Goal: Use online tool/utility: Utilize a website feature to perform a specific function

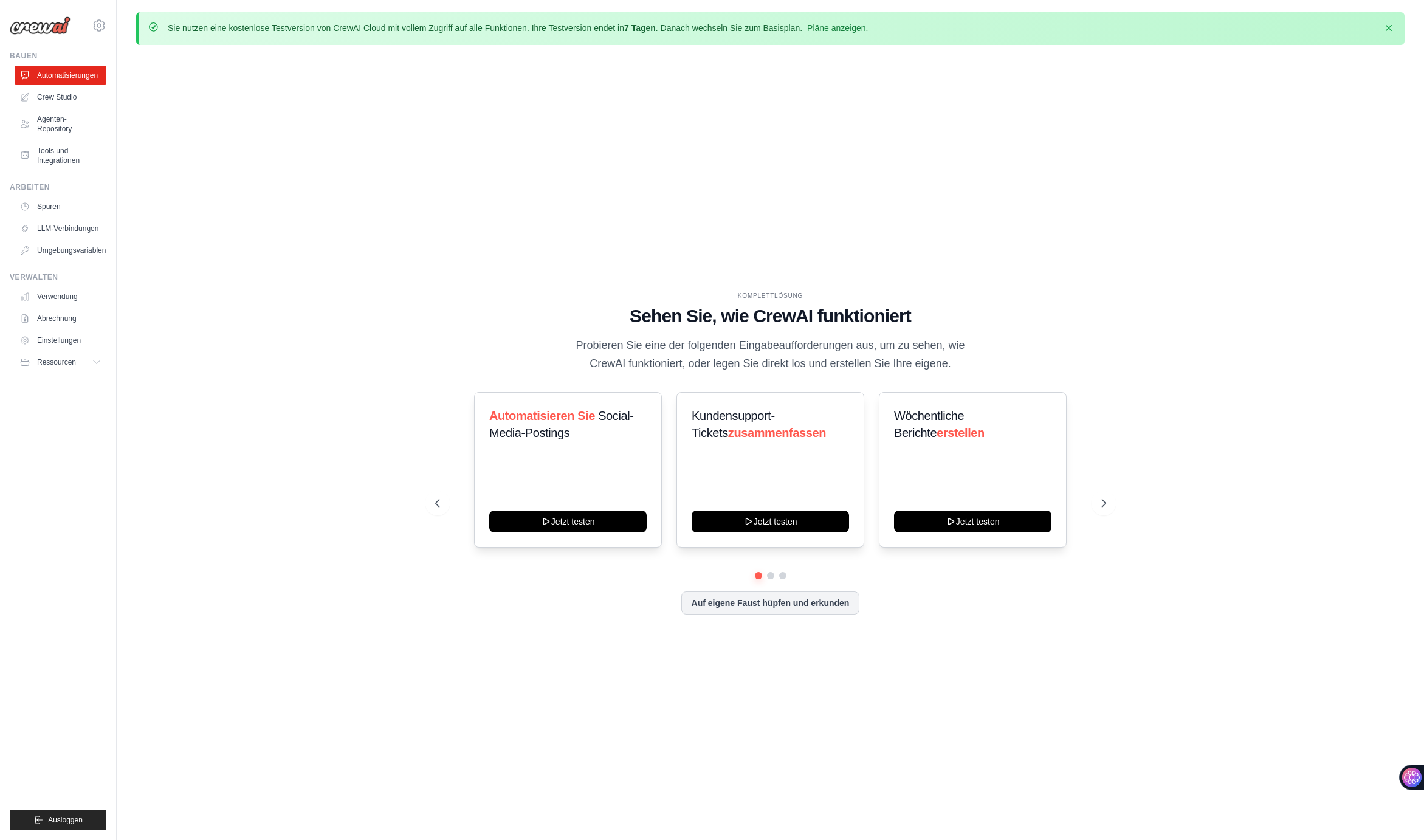
click at [507, 258] on div "Komplettlösung Sehen Sie, wie CrewAI funktioniert Probieren Sie eine der folgen…" at bounding box center [770, 462] width 1269 height 816
click at [932, 526] on button "Jetzt testen" at bounding box center [973, 520] width 157 height 22
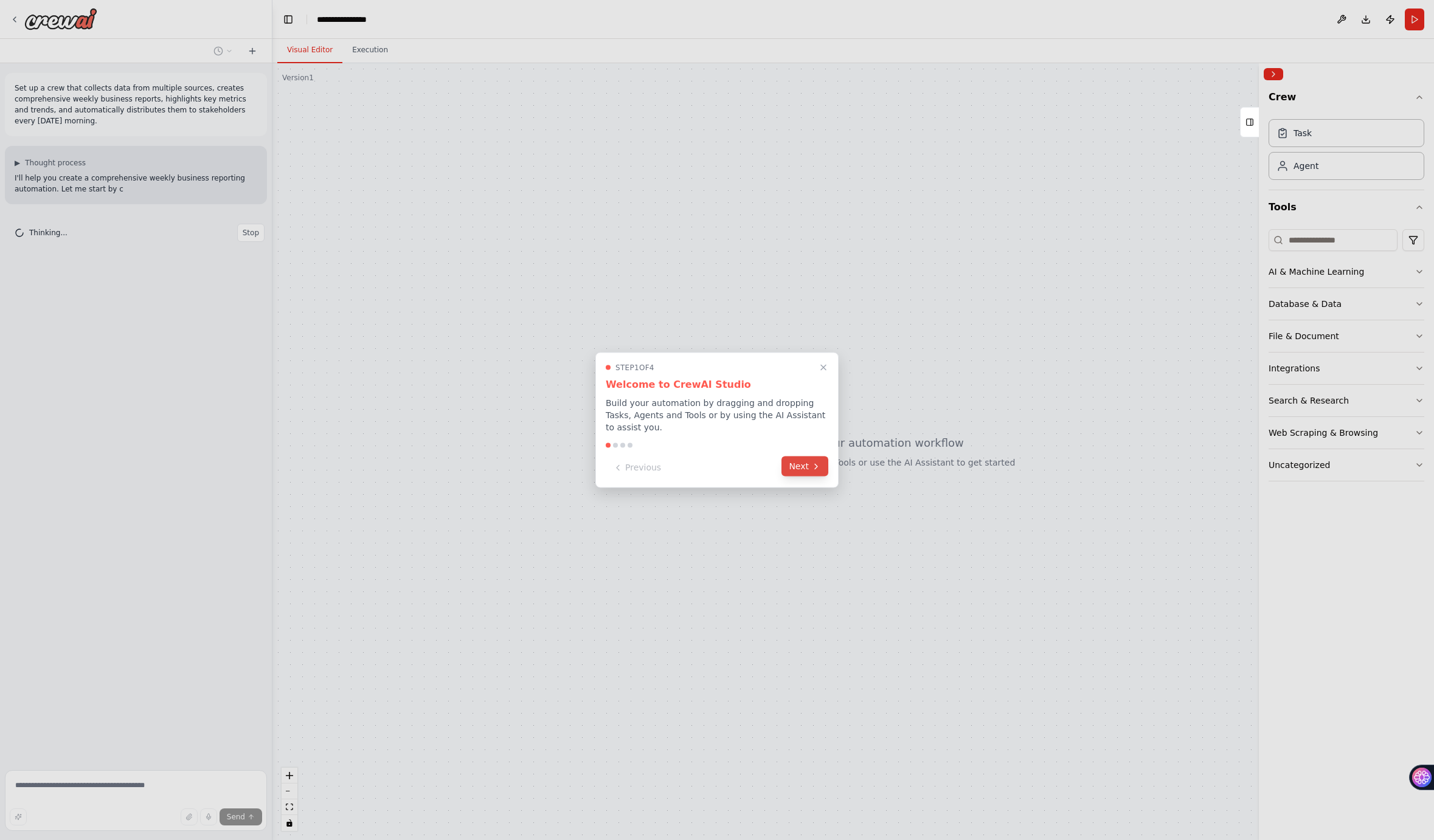
click at [798, 460] on button "Next" at bounding box center [804, 467] width 47 height 20
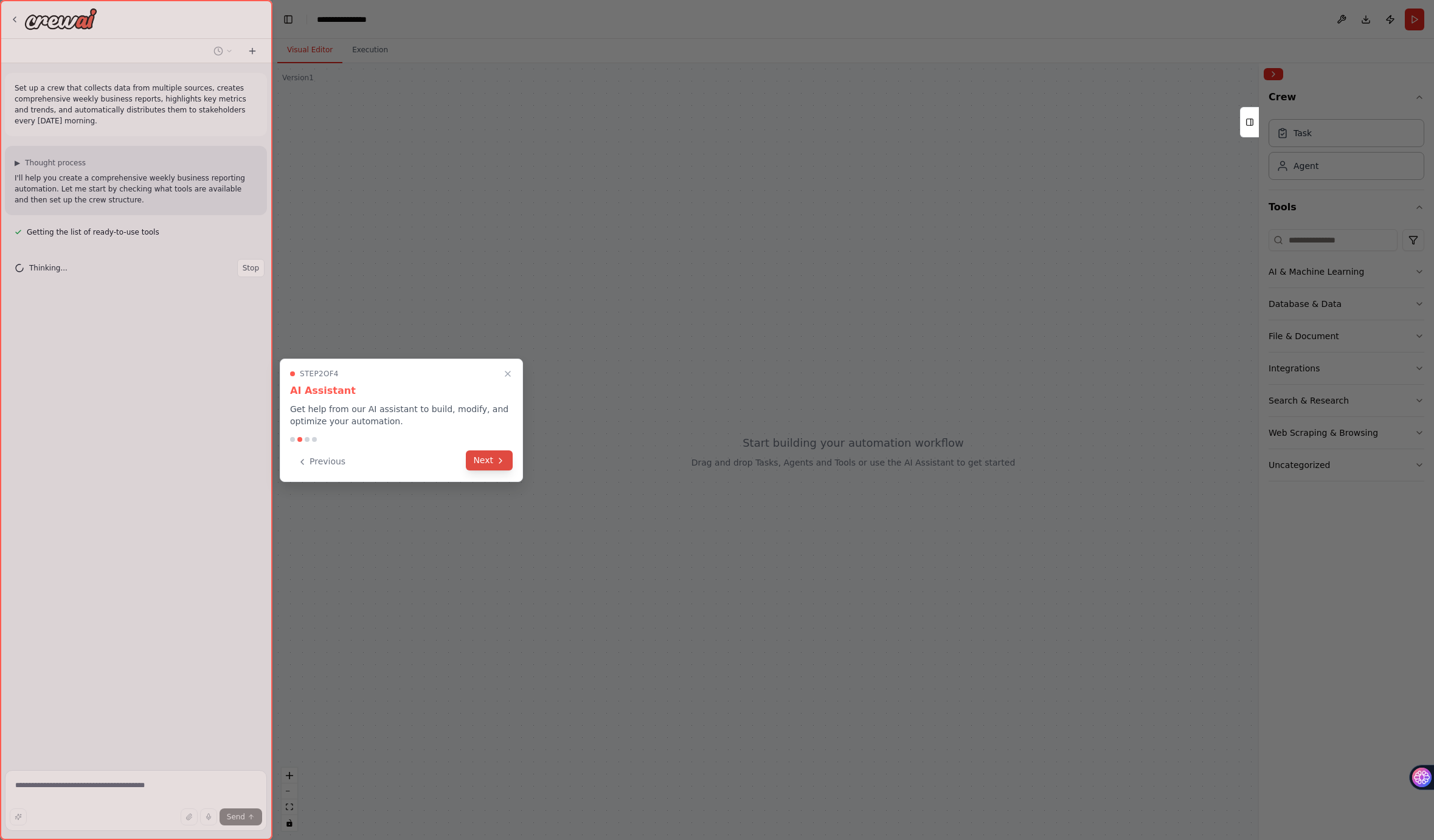
click at [496, 463] on icon at bounding box center [501, 461] width 10 height 10
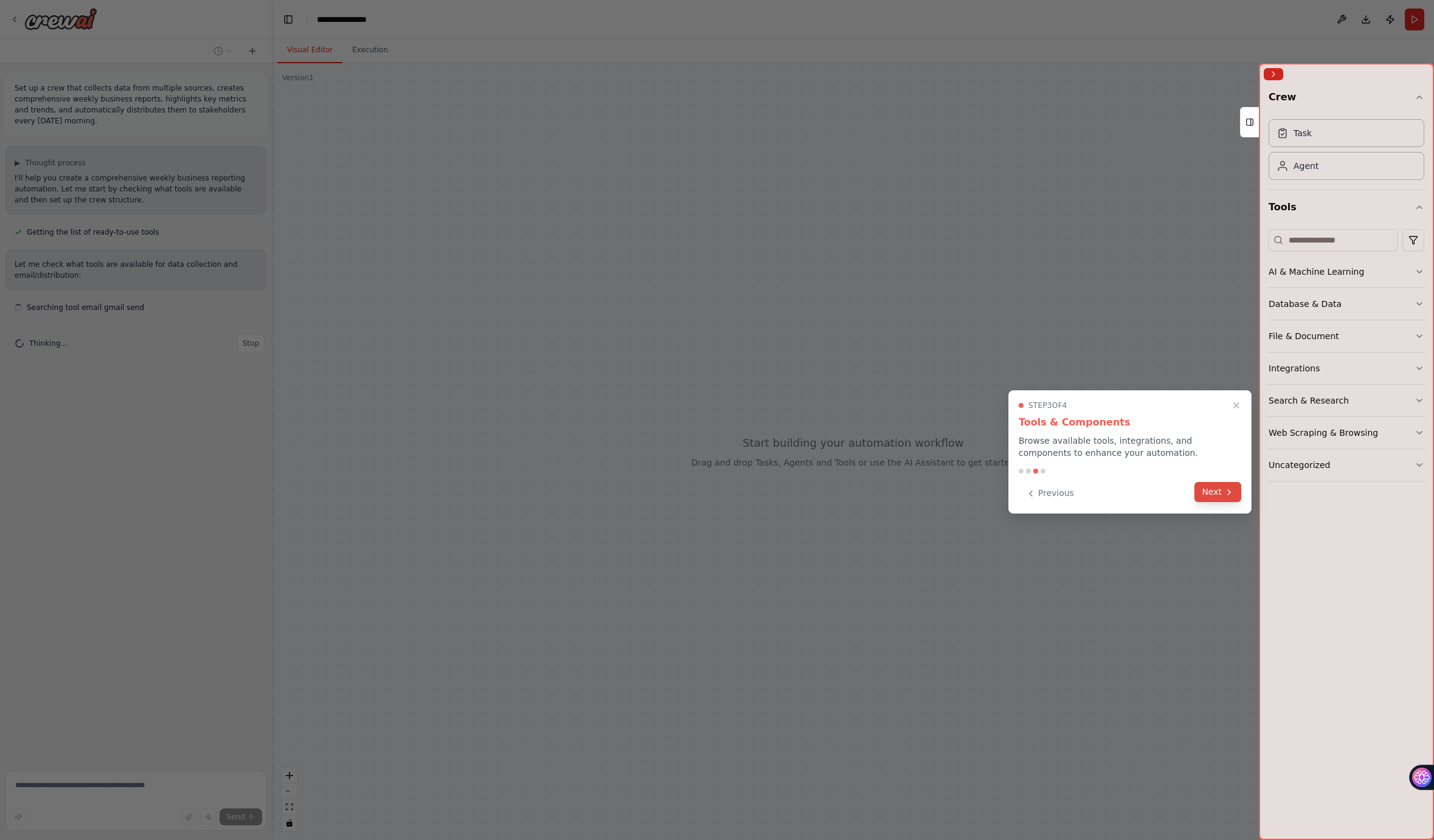
click at [1212, 496] on button "Next" at bounding box center [1218, 492] width 47 height 20
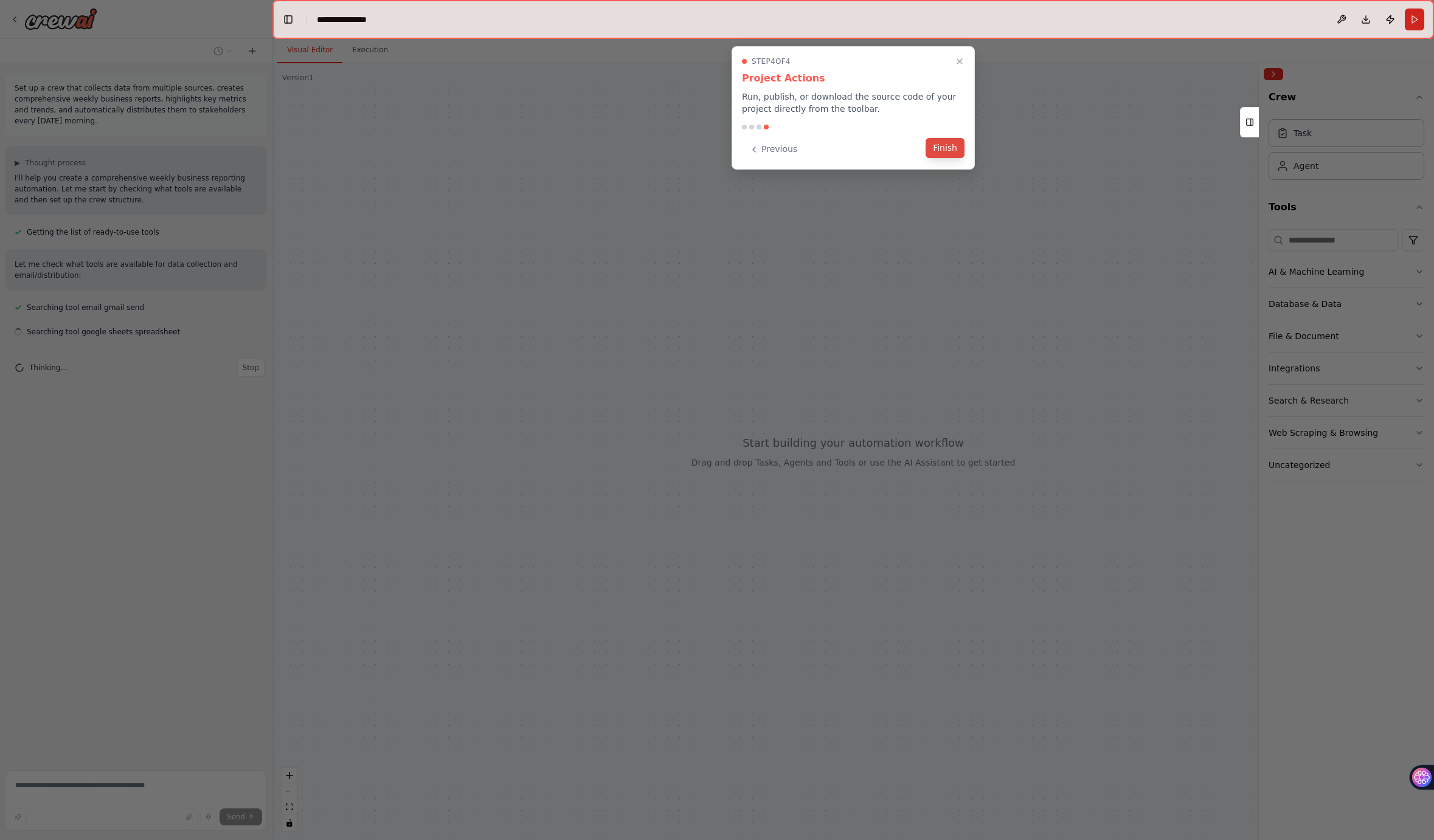
click at [954, 149] on button "Finish" at bounding box center [945, 147] width 39 height 20
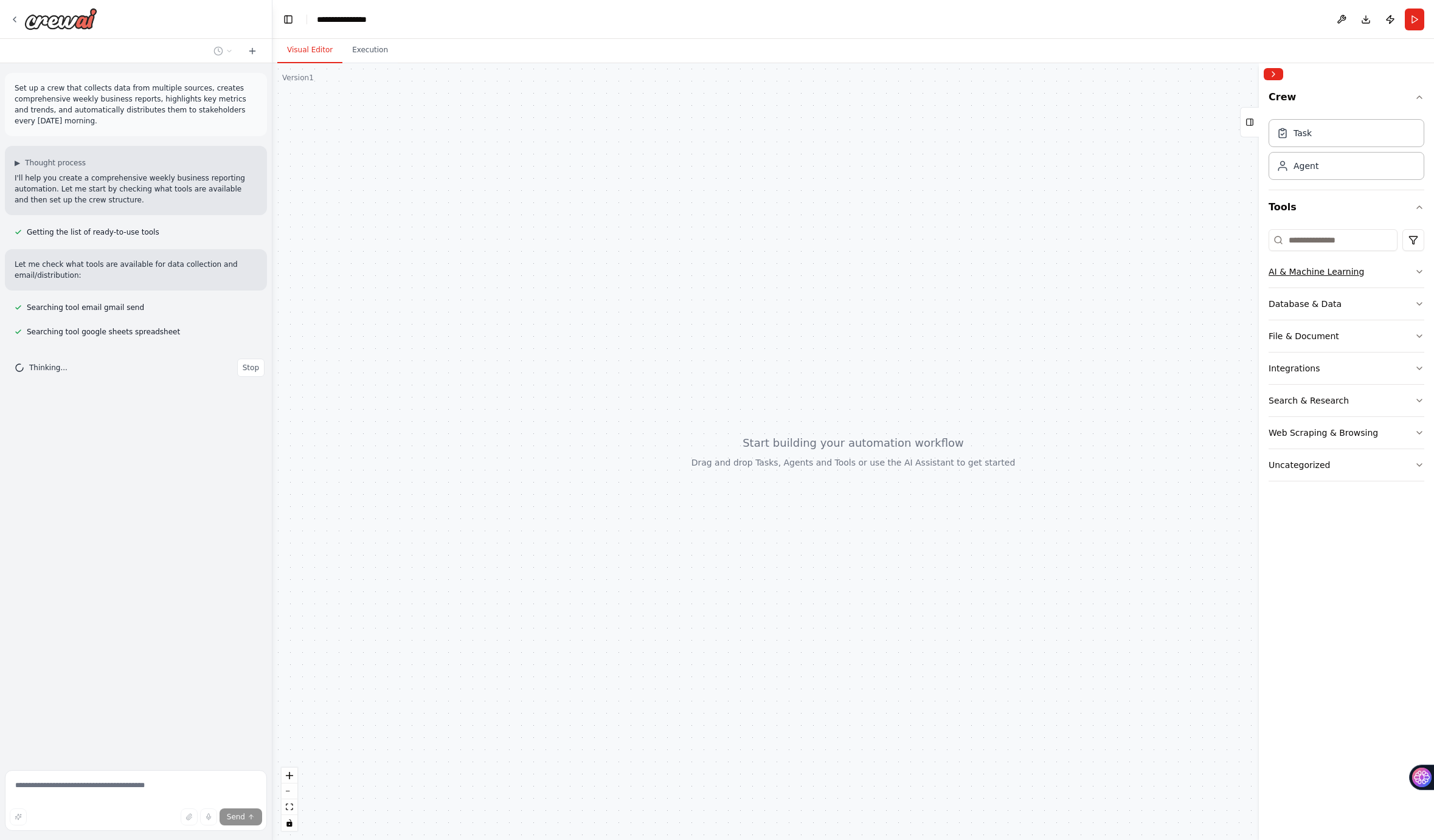
click at [1416, 275] on icon "button" at bounding box center [1419, 272] width 10 height 10
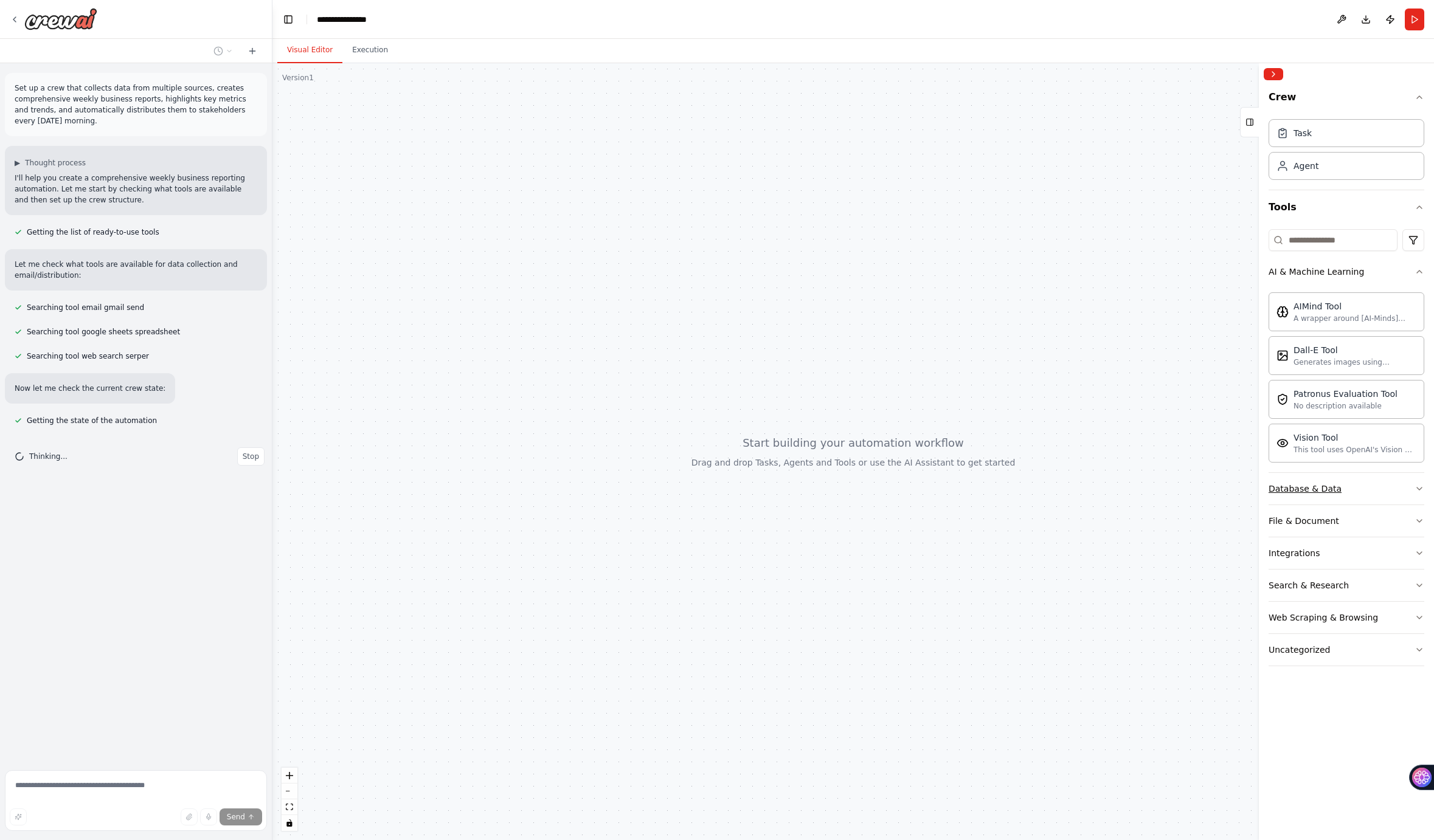
click at [1370, 488] on button "Database & Data" at bounding box center [1346, 489] width 155 height 32
click at [1323, 657] on div "File & Document" at bounding box center [1303, 662] width 71 height 13
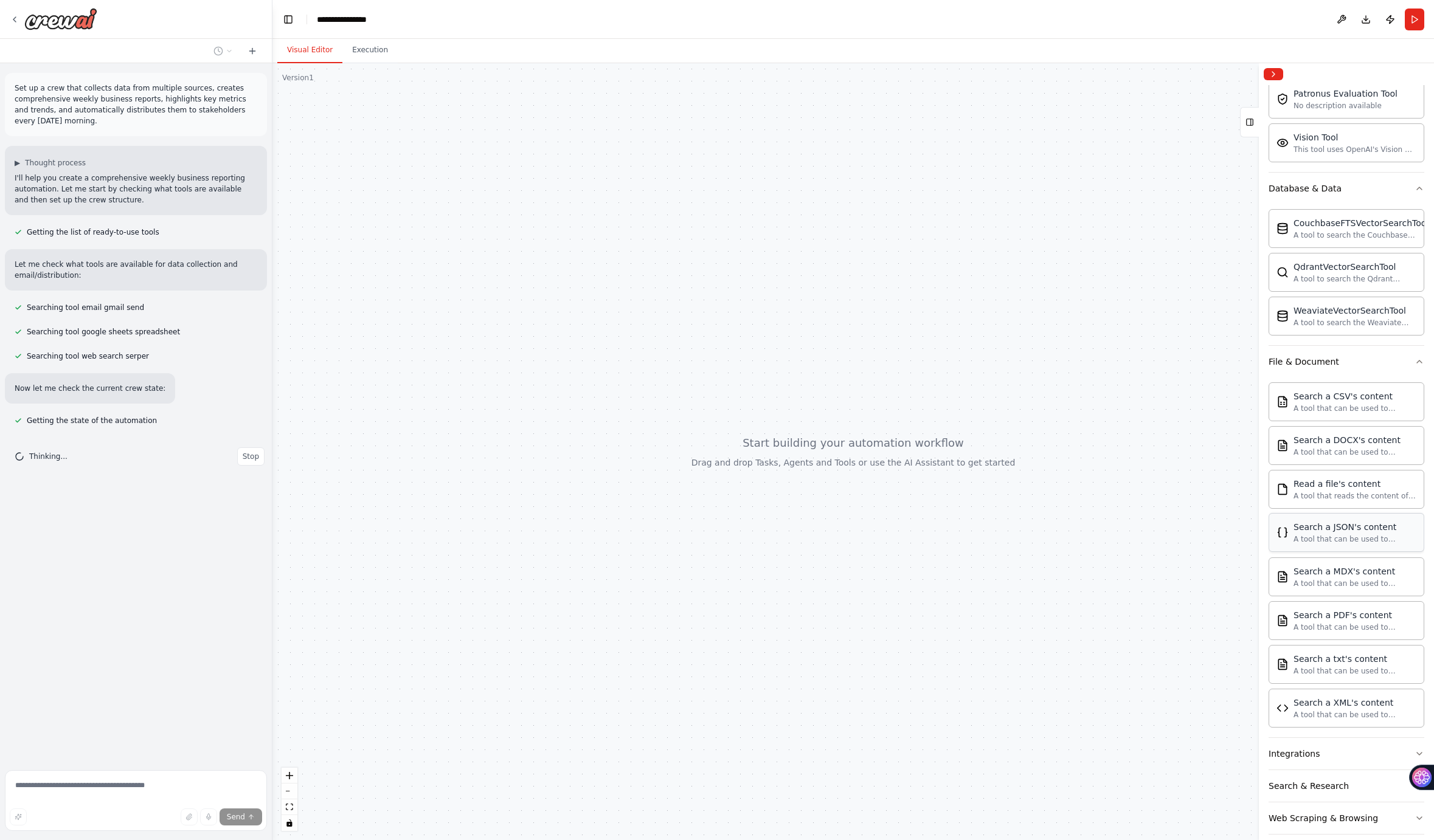
scroll to position [346, 0]
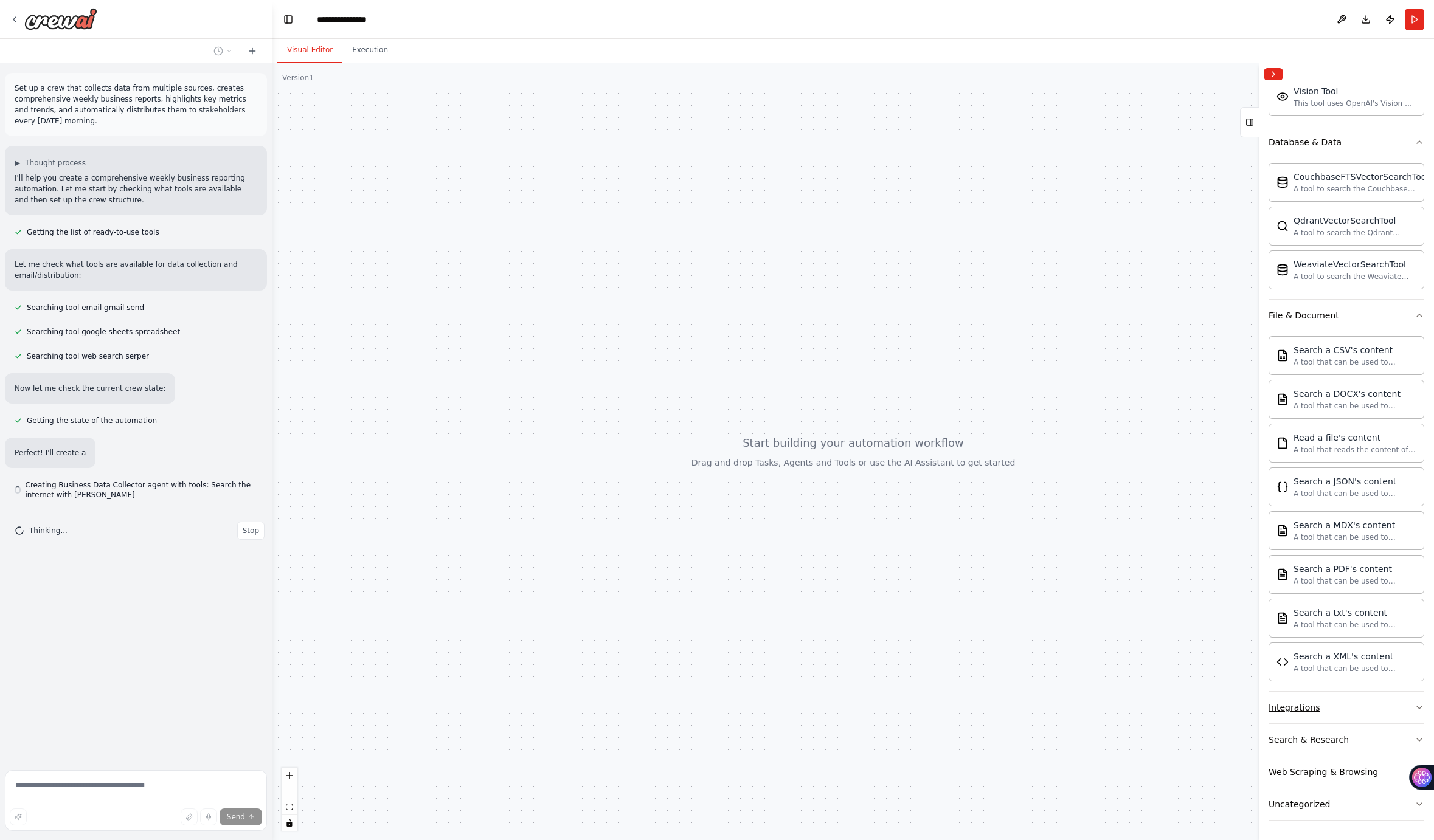
click at [1372, 712] on button "Integrations" at bounding box center [1346, 707] width 155 height 32
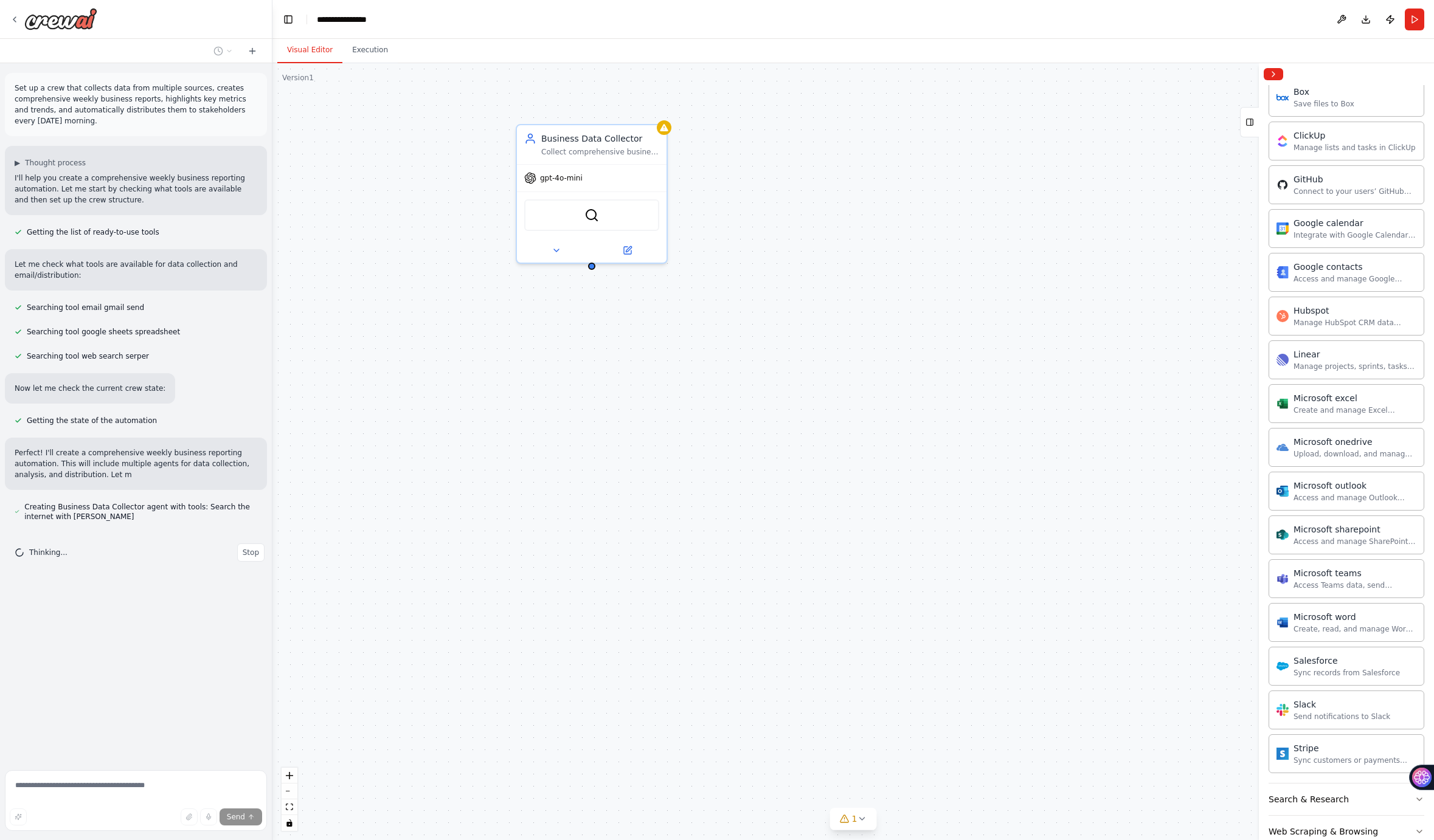
scroll to position [1076, 0]
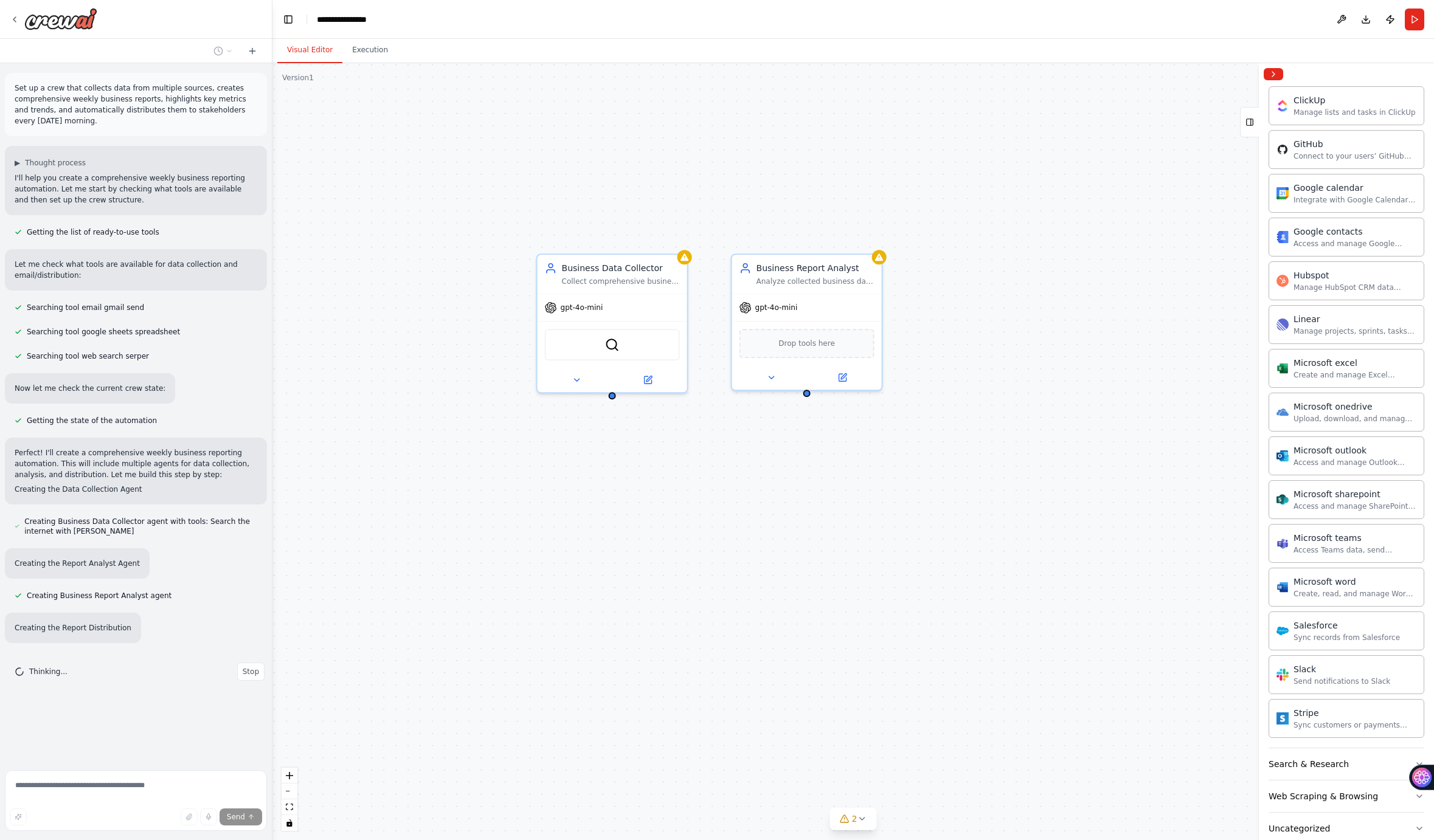
drag, startPoint x: 709, startPoint y: 412, endPoint x: 731, endPoint y: 547, distance: 136.8
click at [731, 547] on div "Business Data Collector Collect comprehensive business data from multiple sourc…" at bounding box center [853, 451] width 1161 height 777
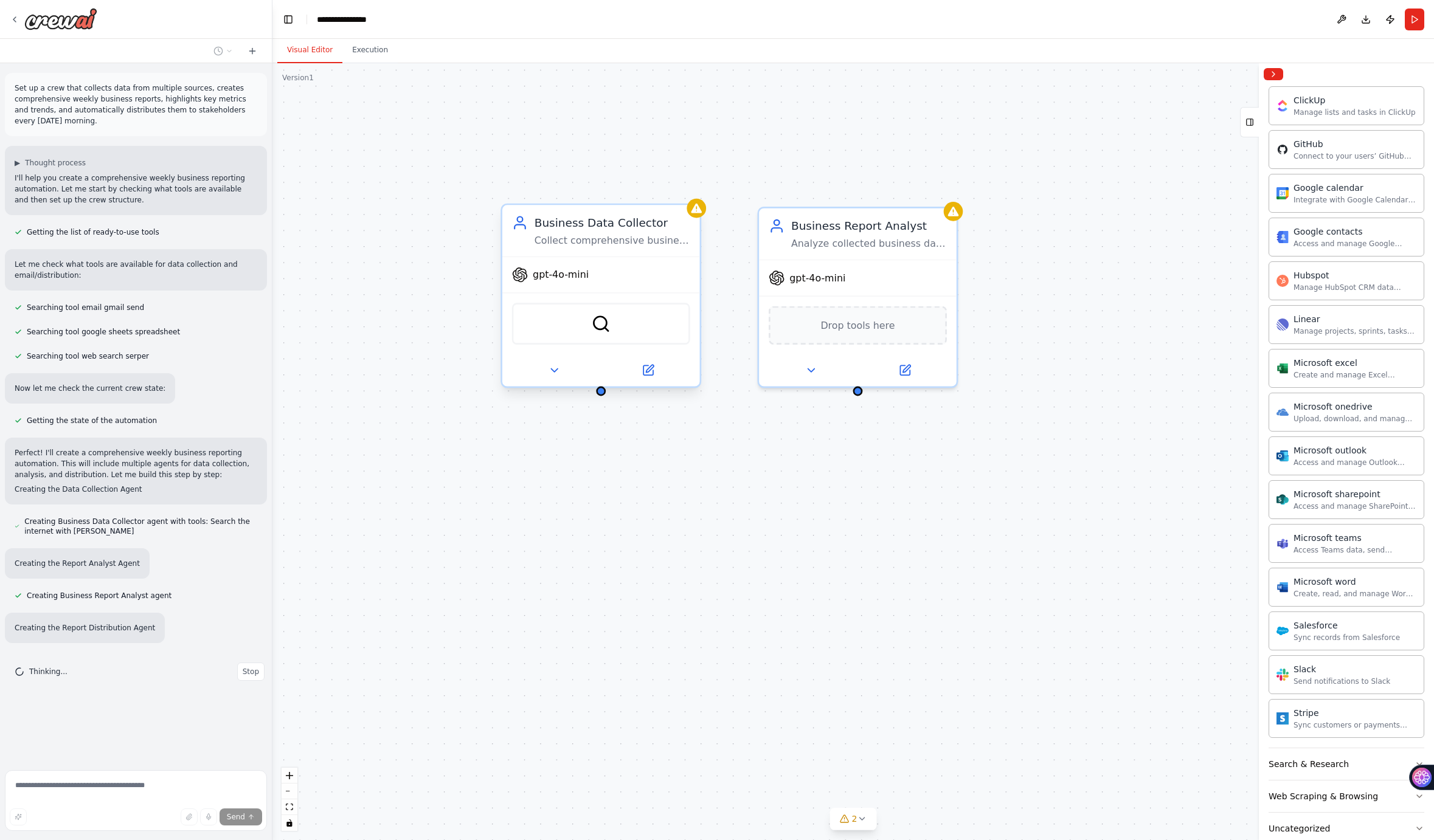
click at [676, 260] on div "gpt-4o-mini" at bounding box center [602, 275] width 198 height 35
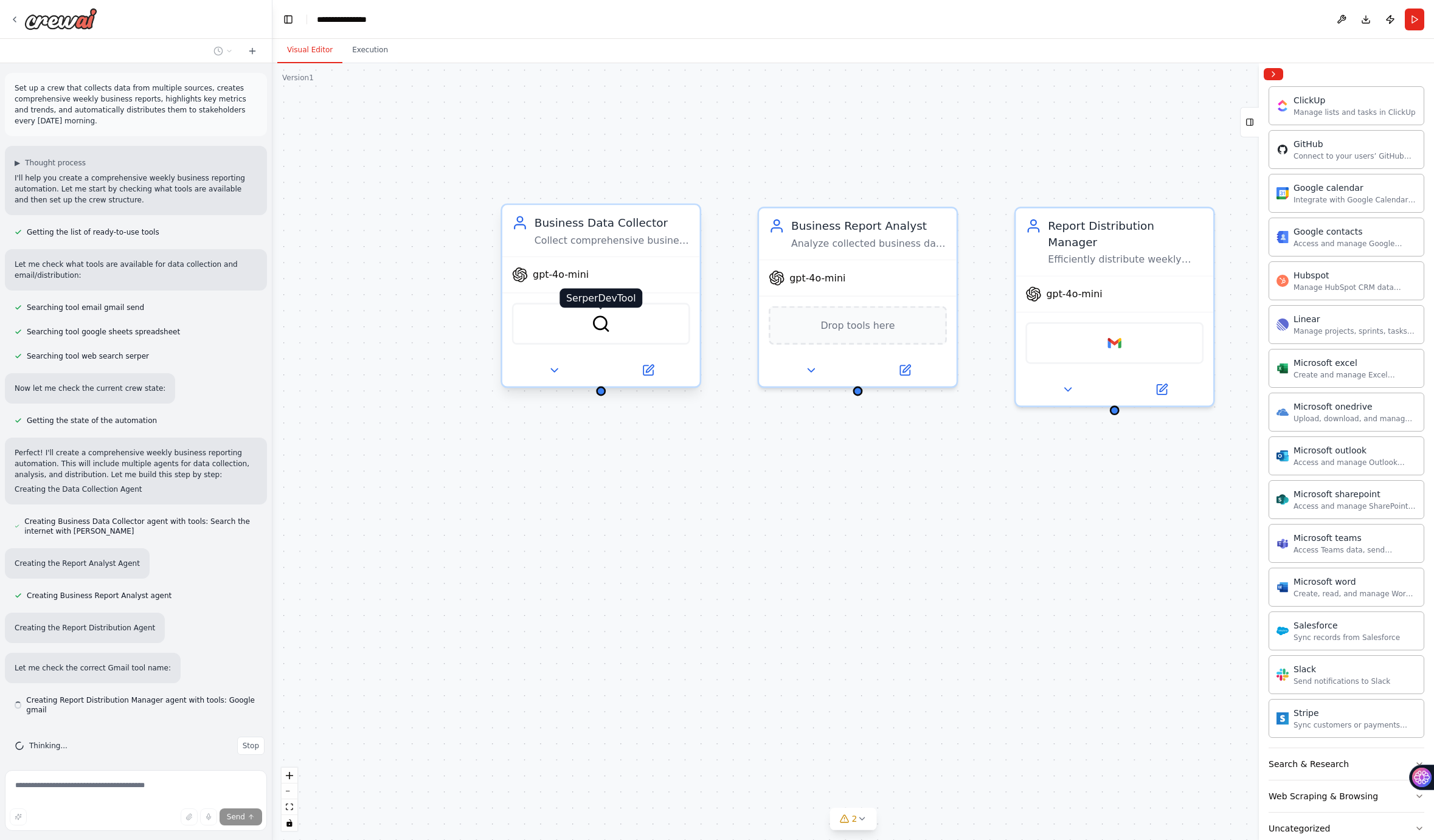
click at [605, 330] on img at bounding box center [601, 324] width 19 height 19
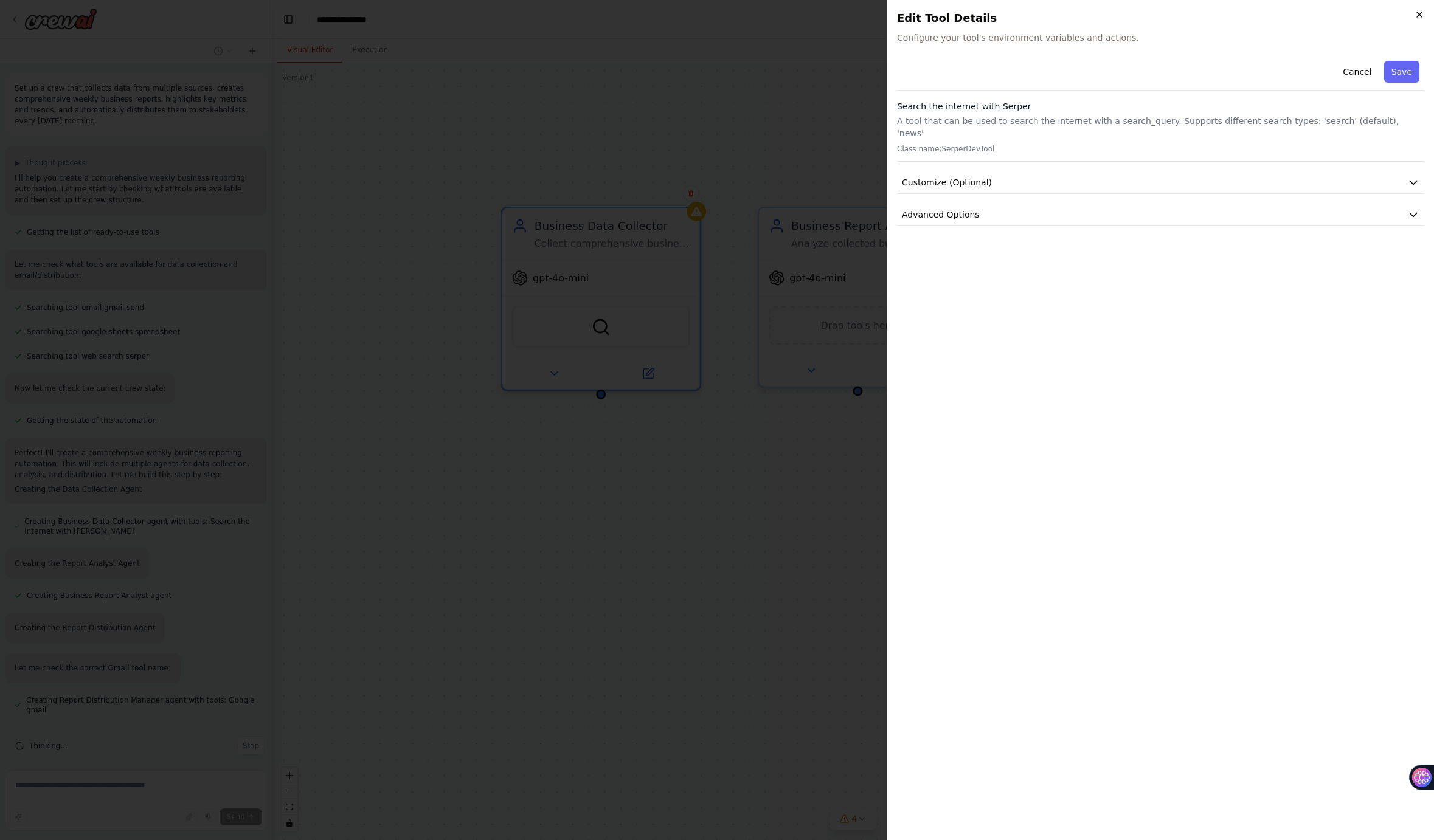
click at [1417, 17] on icon "button" at bounding box center [1419, 15] width 10 height 10
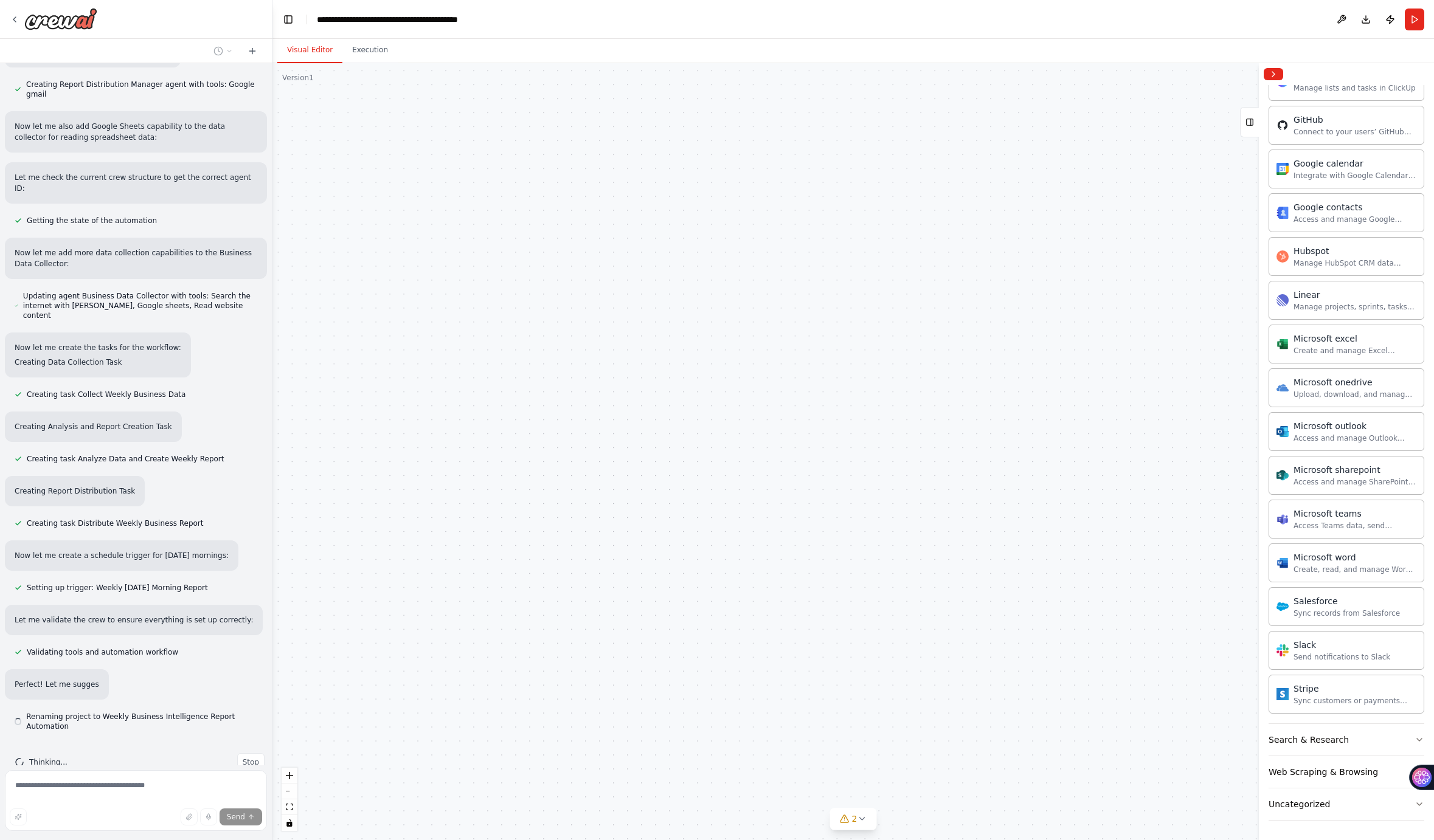
scroll to position [620, 0]
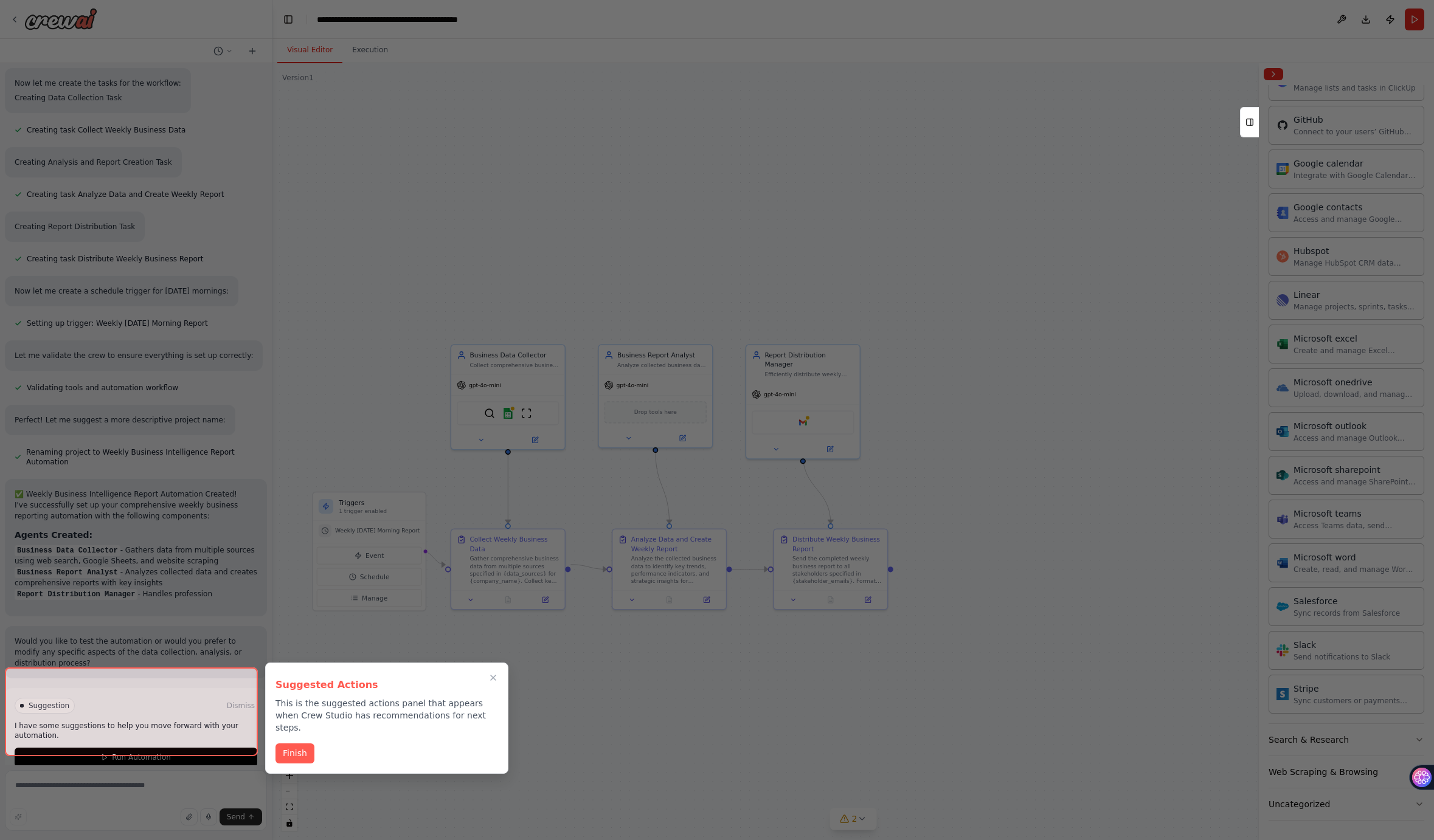
click at [299, 743] on button "Finish" at bounding box center [295, 753] width 39 height 20
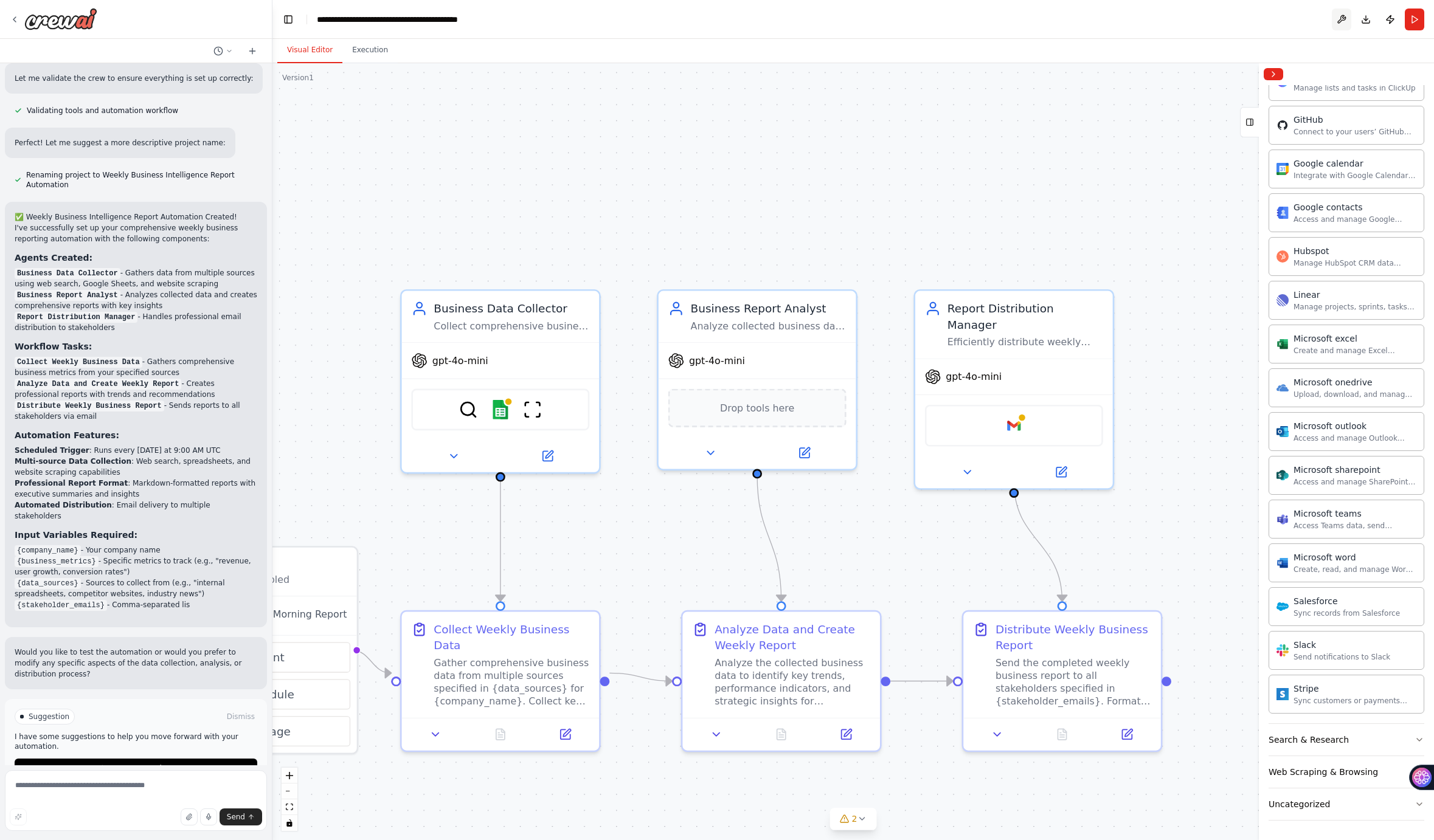
click at [1336, 15] on button at bounding box center [1341, 19] width 19 height 22
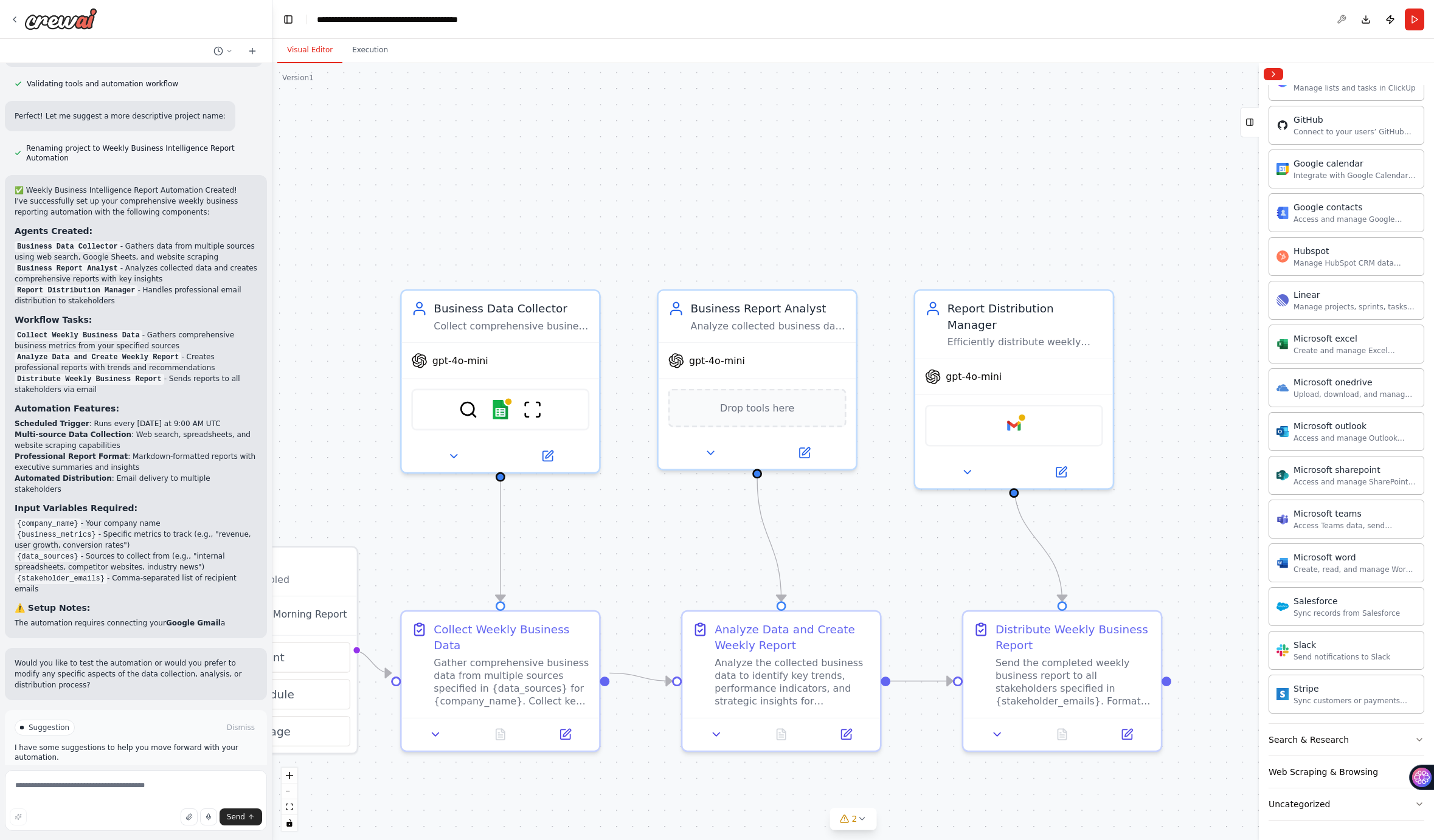
click at [1341, 23] on div at bounding box center [1341, 19] width 19 height 22
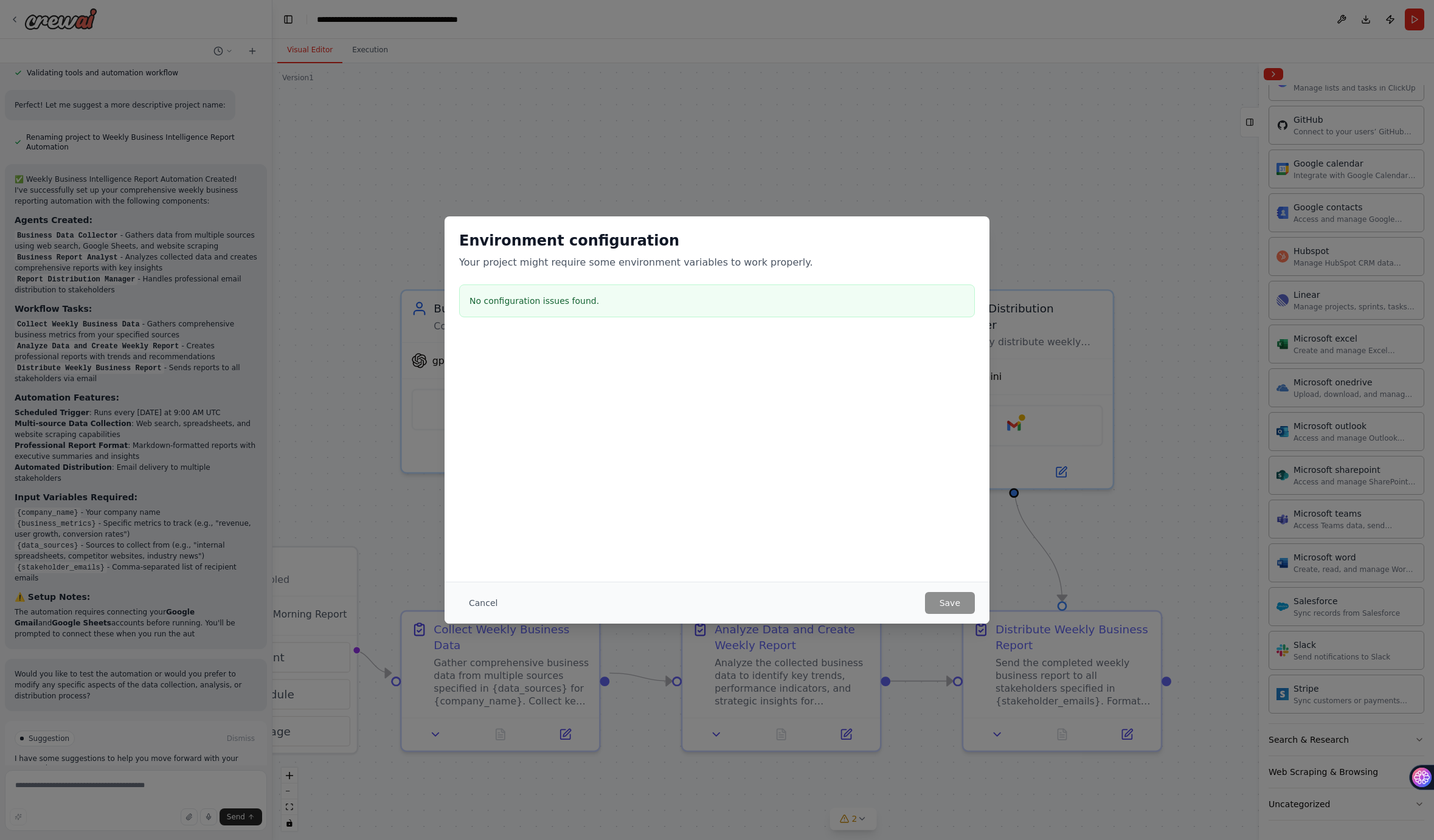
scroll to position [1206, 0]
click at [483, 597] on button "Cancel" at bounding box center [483, 602] width 49 height 22
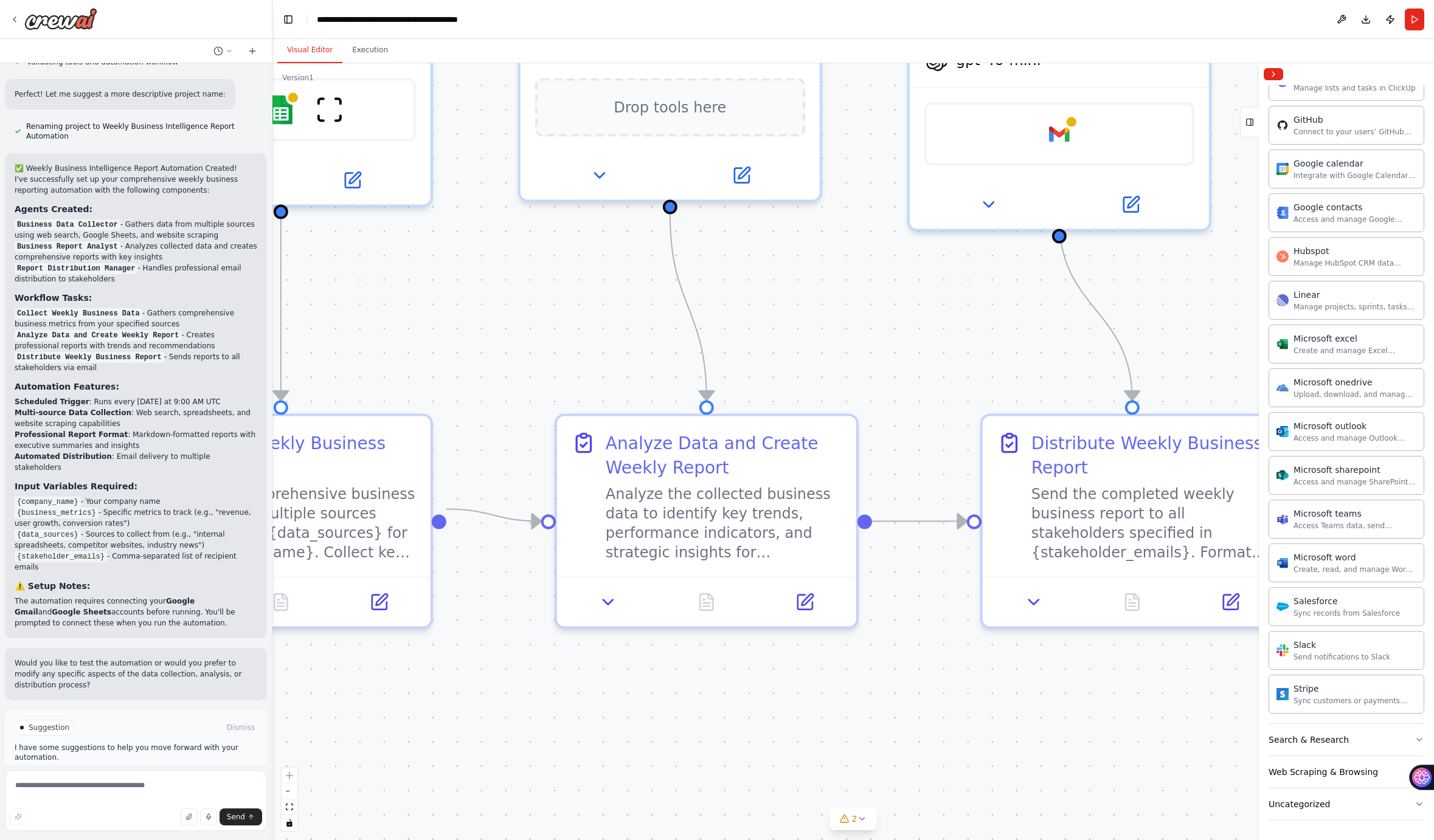
drag, startPoint x: 1029, startPoint y: 439, endPoint x: 597, endPoint y: 368, distance: 437.8
click at [524, 370] on div ".deletable-edge-delete-btn { width: 20px; height: 20px; border: 0px solid #ffff…" at bounding box center [853, 451] width 1161 height 777
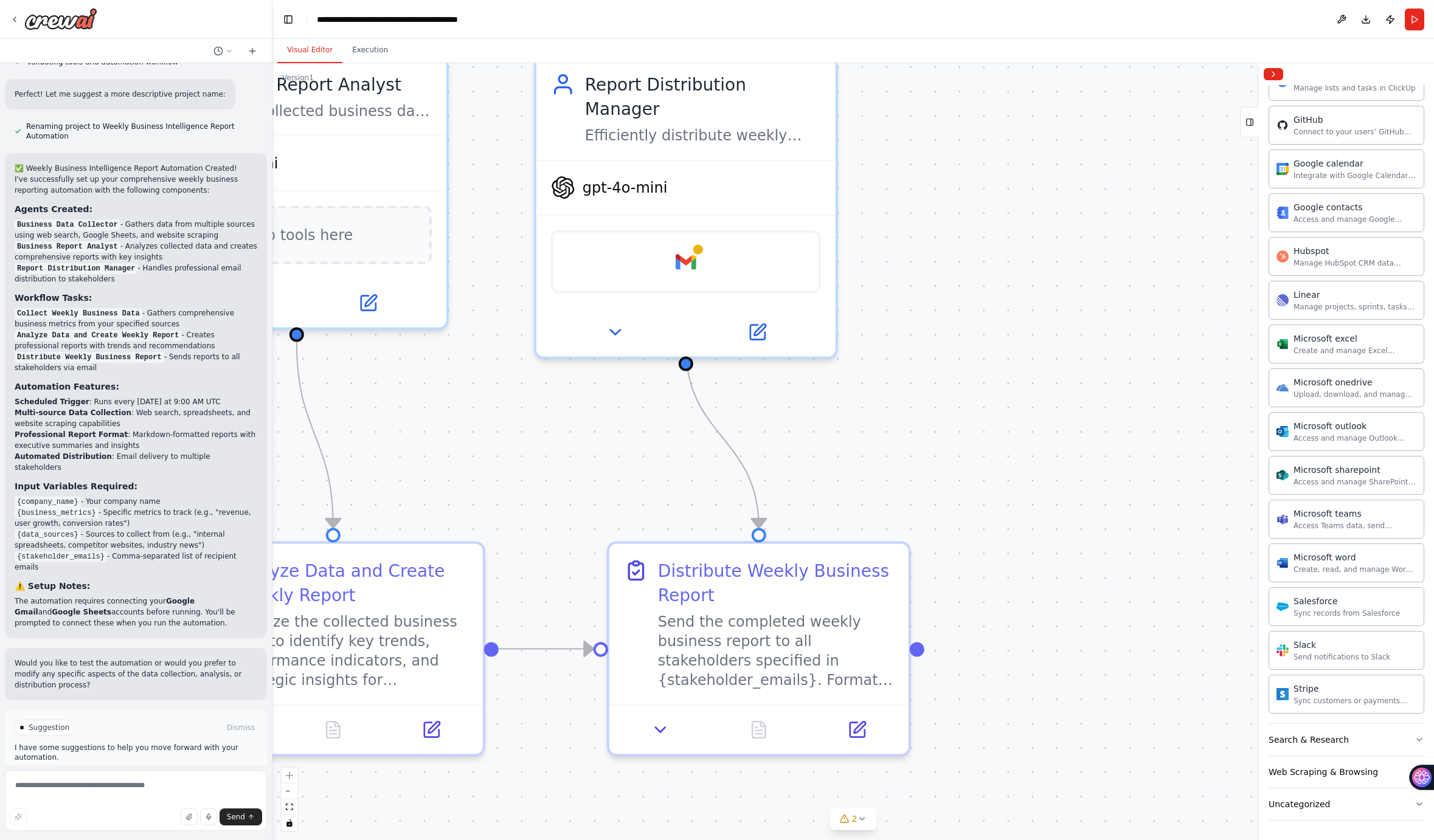
drag, startPoint x: 918, startPoint y: 361, endPoint x: 553, endPoint y: 472, distance: 381.5
click at [546, 489] on div ".deletable-edge-delete-btn { width: 20px; height: 20px; border: 0px solid #ffff…" at bounding box center [853, 451] width 1161 height 777
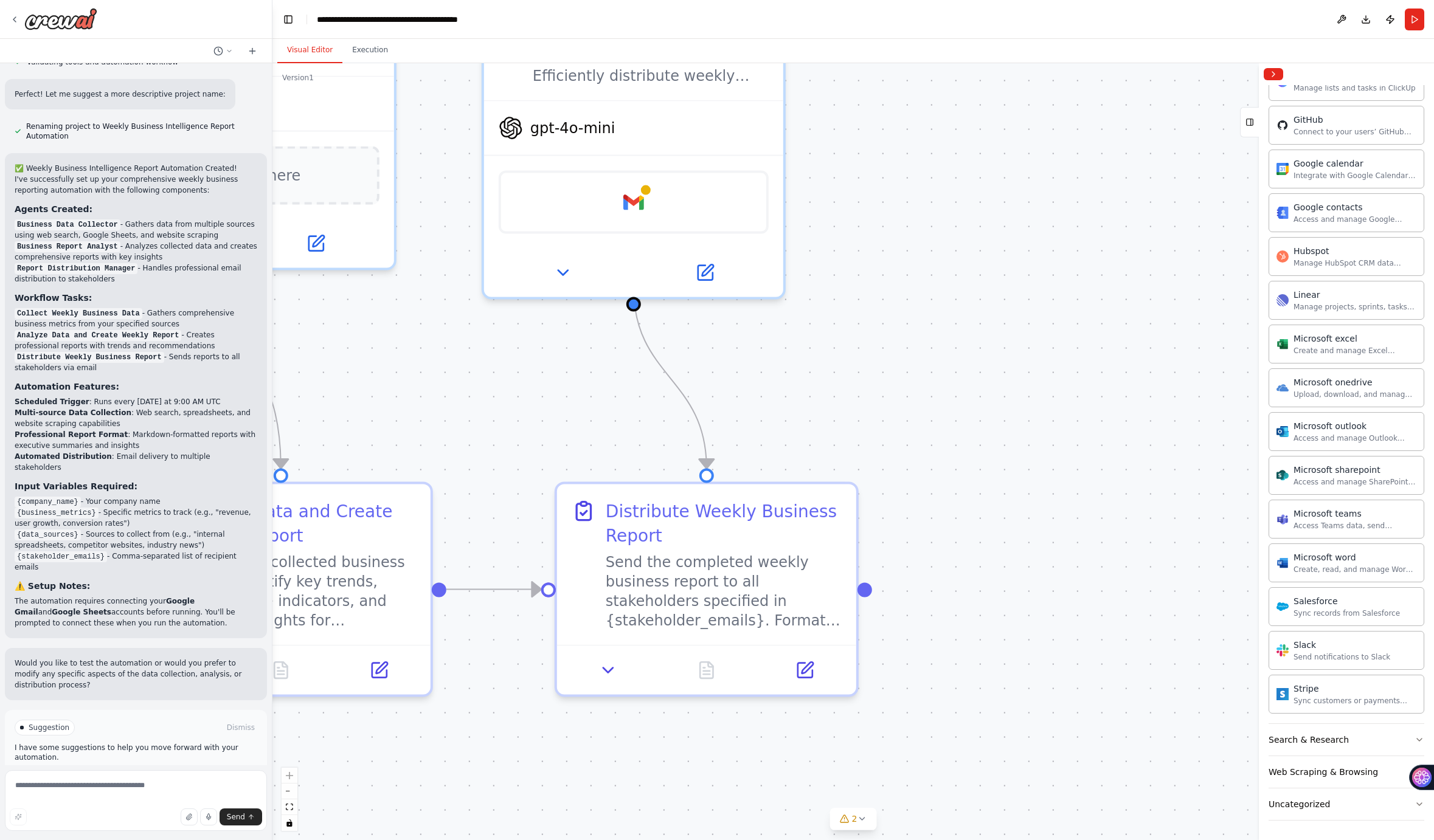
drag, startPoint x: 603, startPoint y: 511, endPoint x: 531, endPoint y: 441, distance: 100.4
click at [531, 441] on div ".deletable-edge-delete-btn { width: 20px; height: 20px; border: 0px solid #ffff…" at bounding box center [853, 451] width 1161 height 777
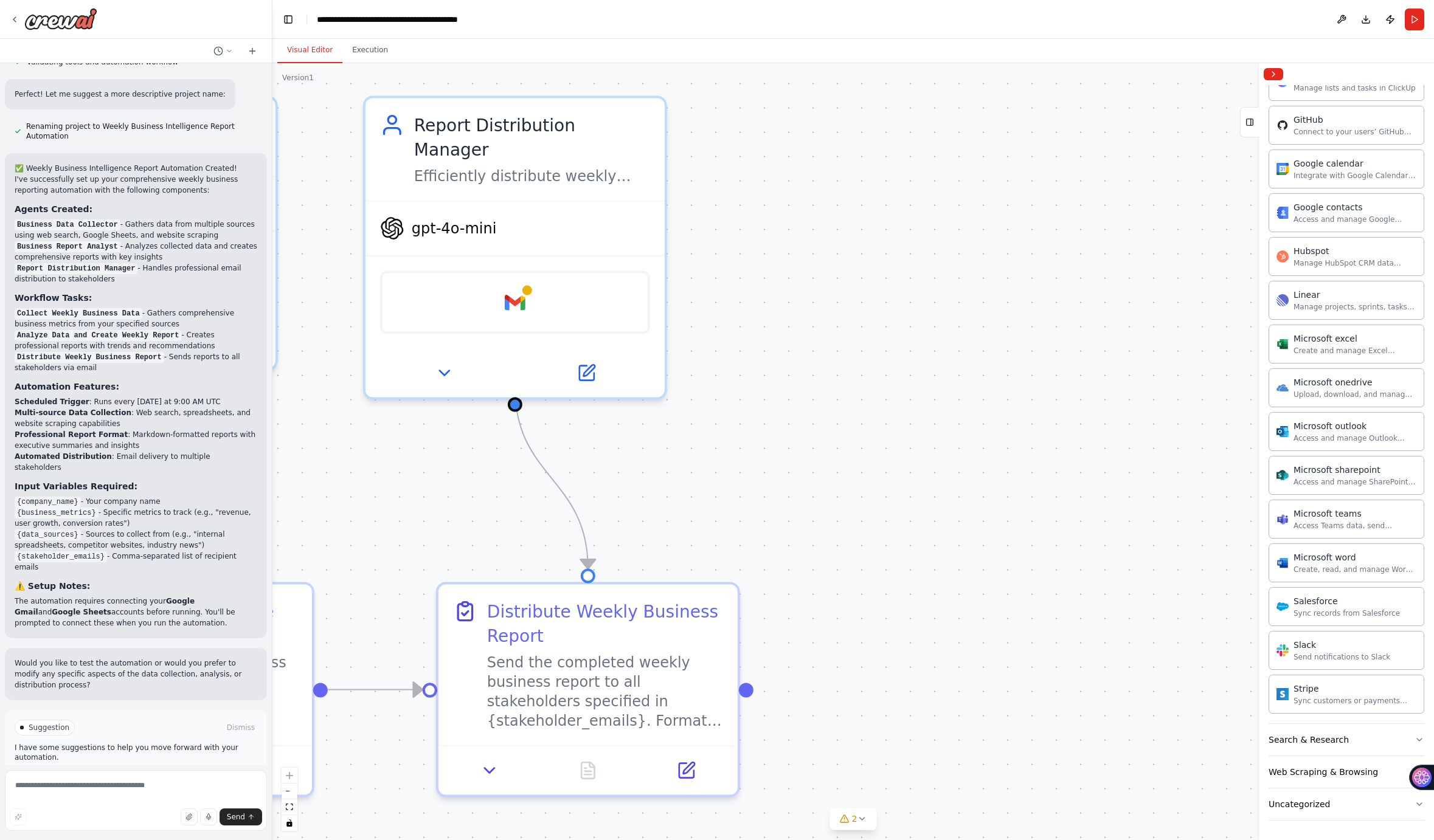
drag, startPoint x: 548, startPoint y: 432, endPoint x: 448, endPoint y: 545, distance: 150.9
click at [449, 545] on div ".deletable-edge-delete-btn { width: 20px; height: 20px; border: 0px solid #ffff…" at bounding box center [853, 451] width 1161 height 777
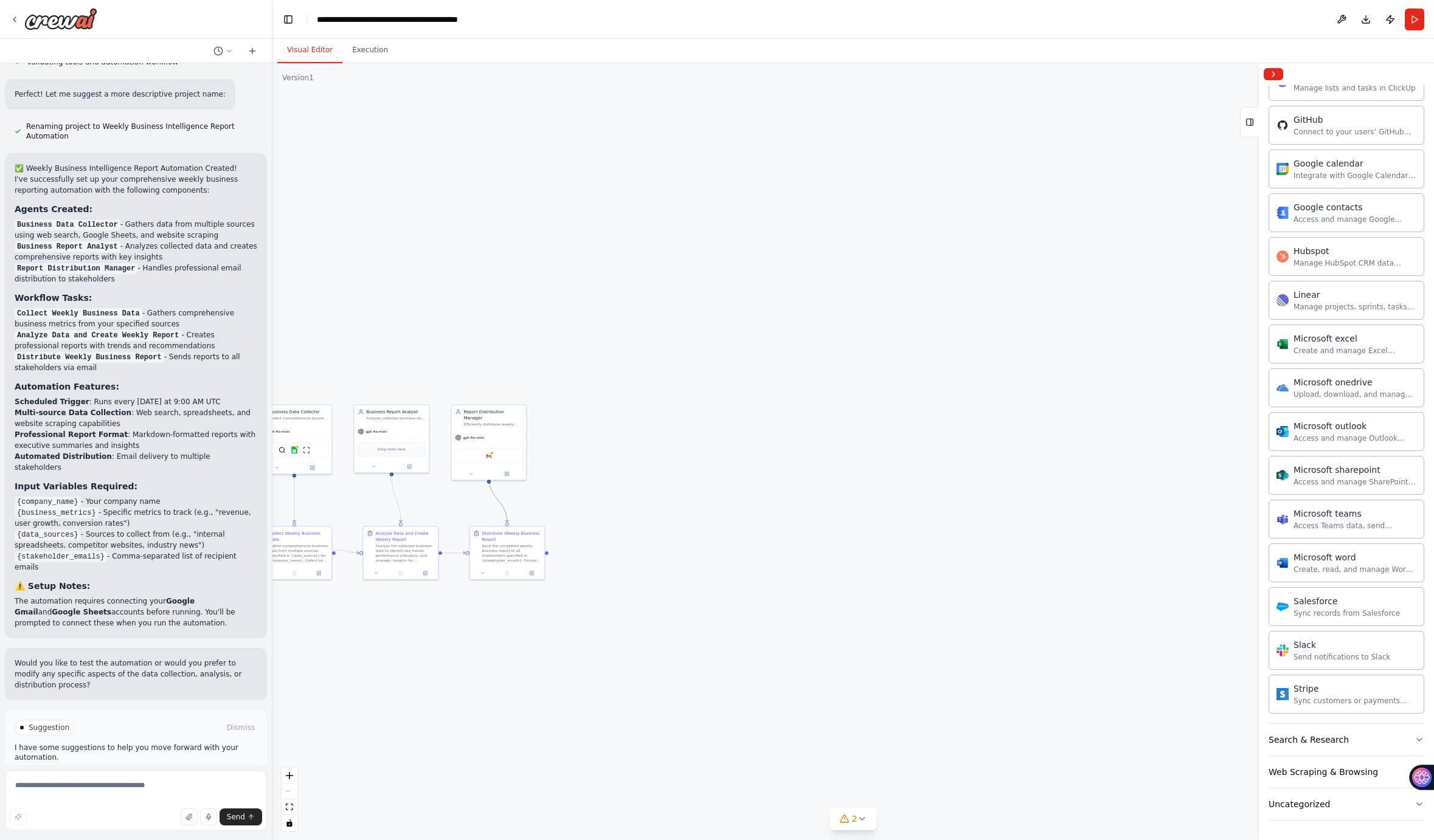
drag, startPoint x: 495, startPoint y: 493, endPoint x: 714, endPoint y: 490, distance: 219.0
click at [714, 490] on div ".deletable-edge-delete-btn { width: 20px; height: 20px; border: 0px solid #ffff…" at bounding box center [853, 451] width 1161 height 777
drag, startPoint x: 612, startPoint y: 522, endPoint x: 877, endPoint y: 496, distance: 266.3
click at [877, 496] on div ".deletable-edge-delete-btn { width: 20px; height: 20px; border: 0px solid #ffff…" at bounding box center [853, 451] width 1161 height 777
click at [872, 823] on button "2" at bounding box center [853, 819] width 47 height 22
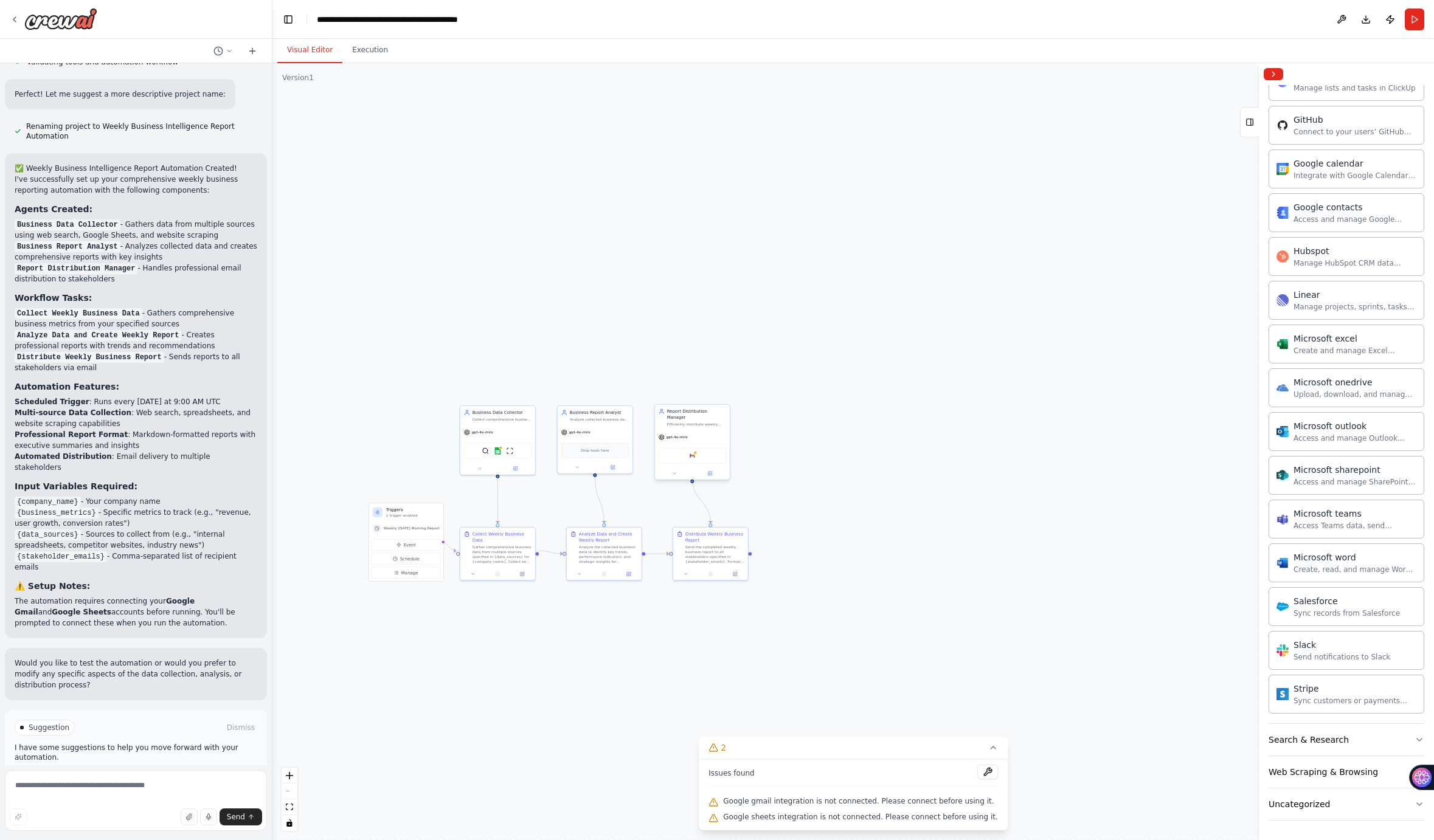
click at [697, 452] on div "Google gmail" at bounding box center [693, 456] width 68 height 16
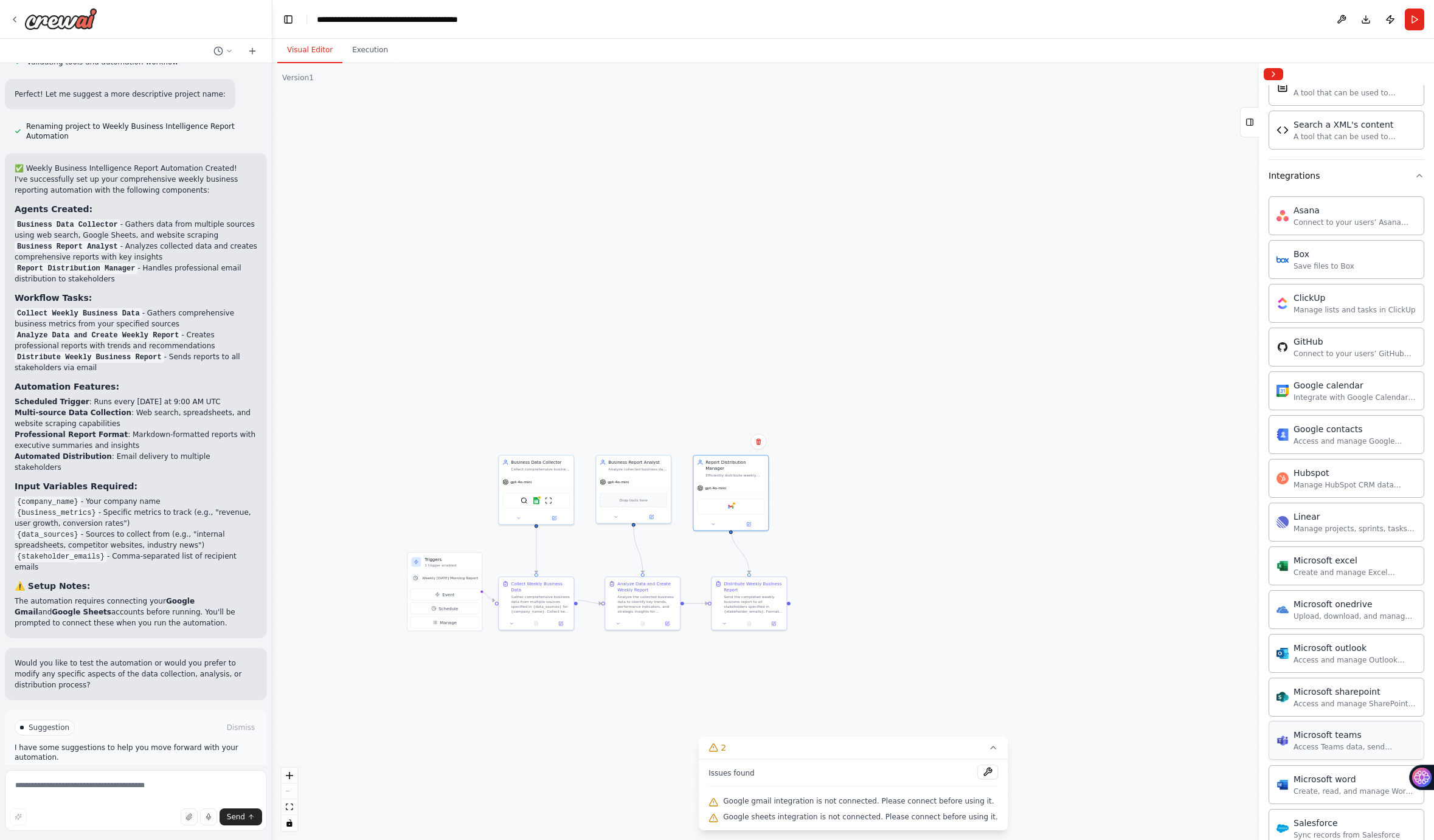
scroll to position [857, 0]
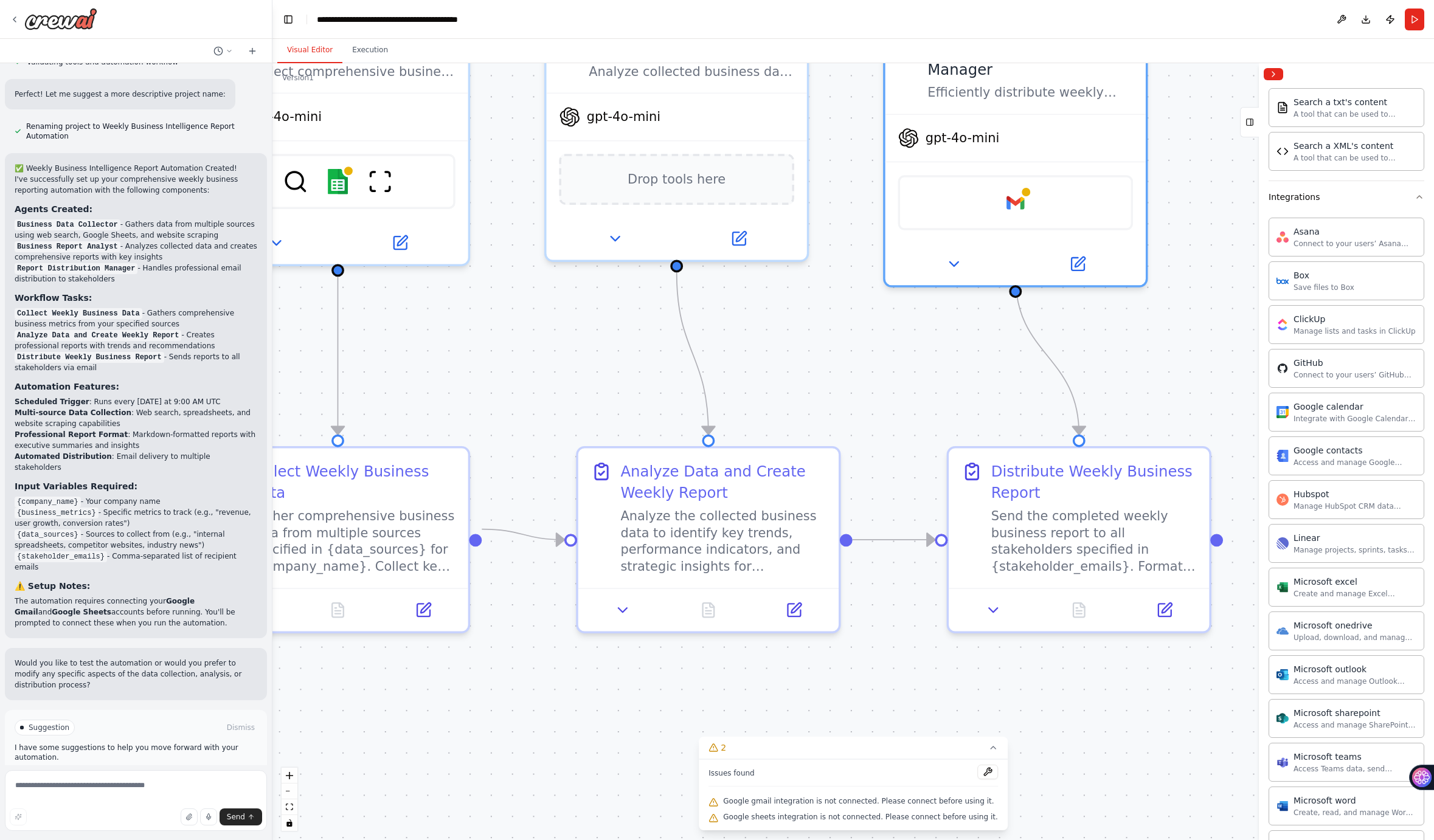
drag, startPoint x: 581, startPoint y: 559, endPoint x: 522, endPoint y: 366, distance: 201.8
click at [518, 366] on div ".deletable-edge-delete-btn { width: 20px; height: 20px; border: 0px solid #ffff…" at bounding box center [853, 451] width 1161 height 777
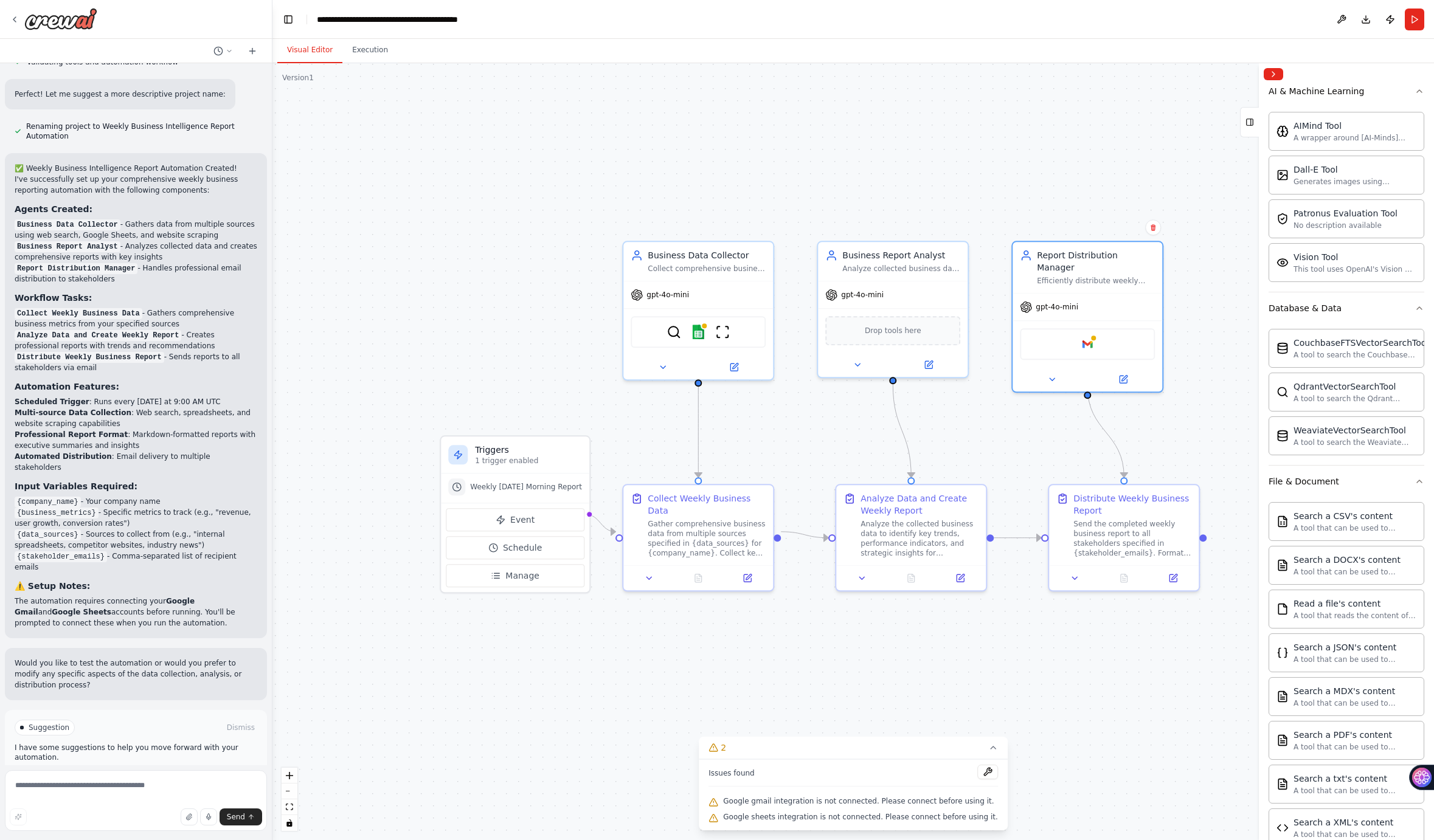
scroll to position [0, 0]
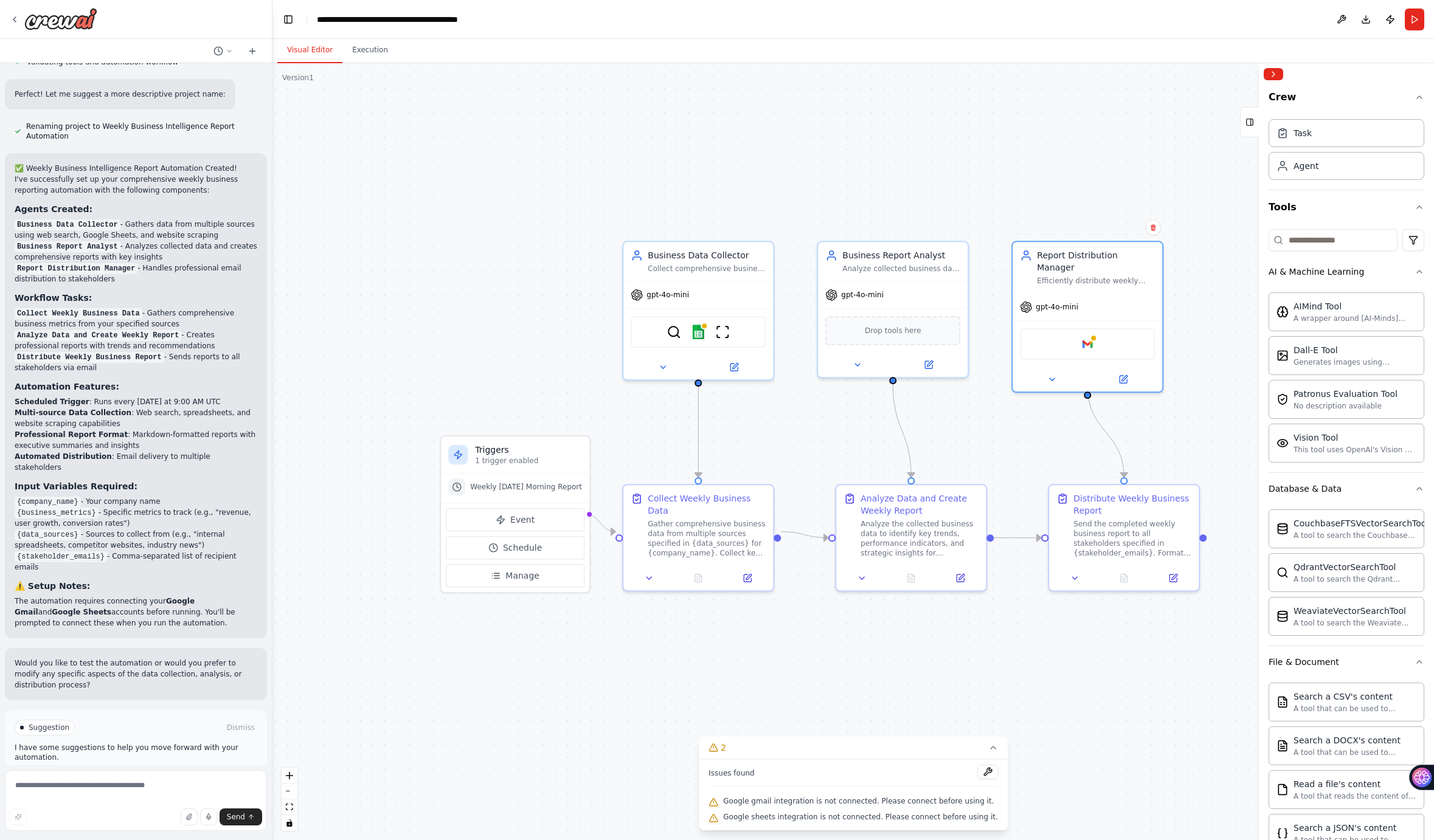
click at [595, 178] on div ".deletable-edge-delete-btn { width: 20px; height: 20px; border: 0px solid #ffff…" at bounding box center [853, 451] width 1161 height 777
